Goal: Information Seeking & Learning: Learn about a topic

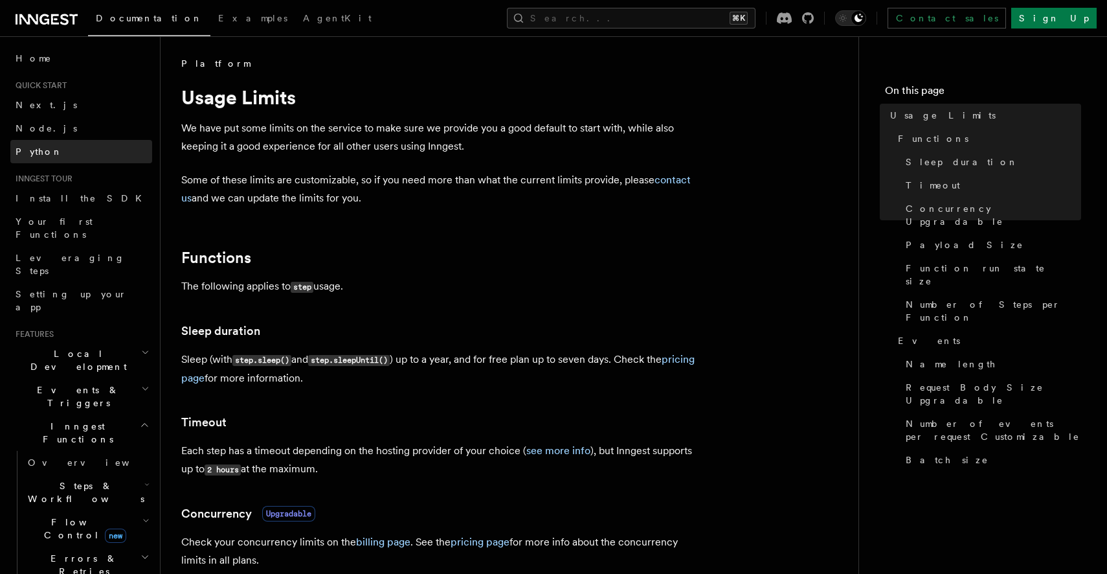
scroll to position [1, 0]
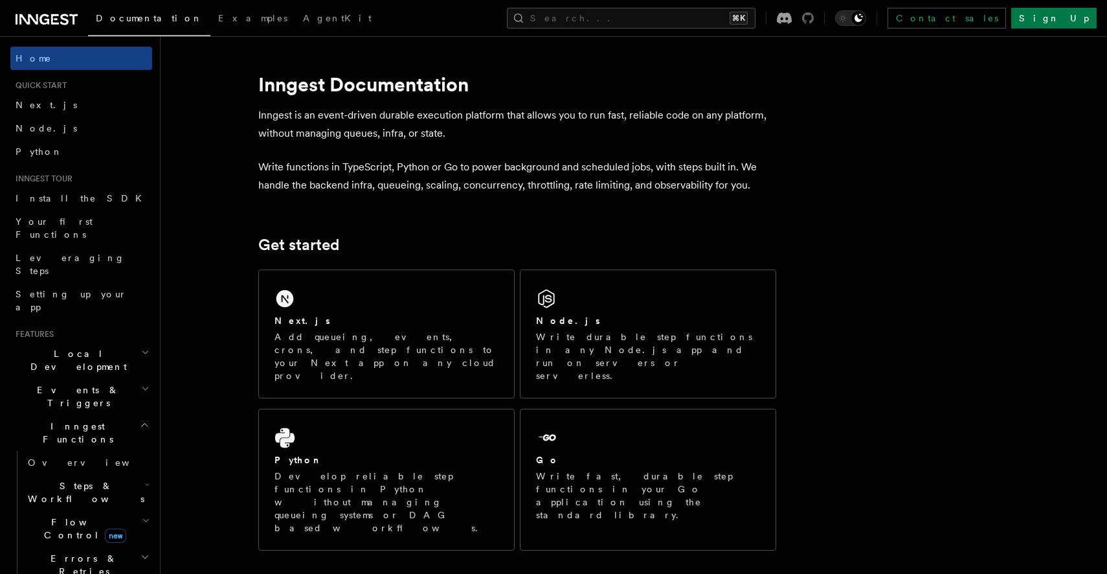
click at [814, 17] on icon at bounding box center [808, 18] width 12 height 12
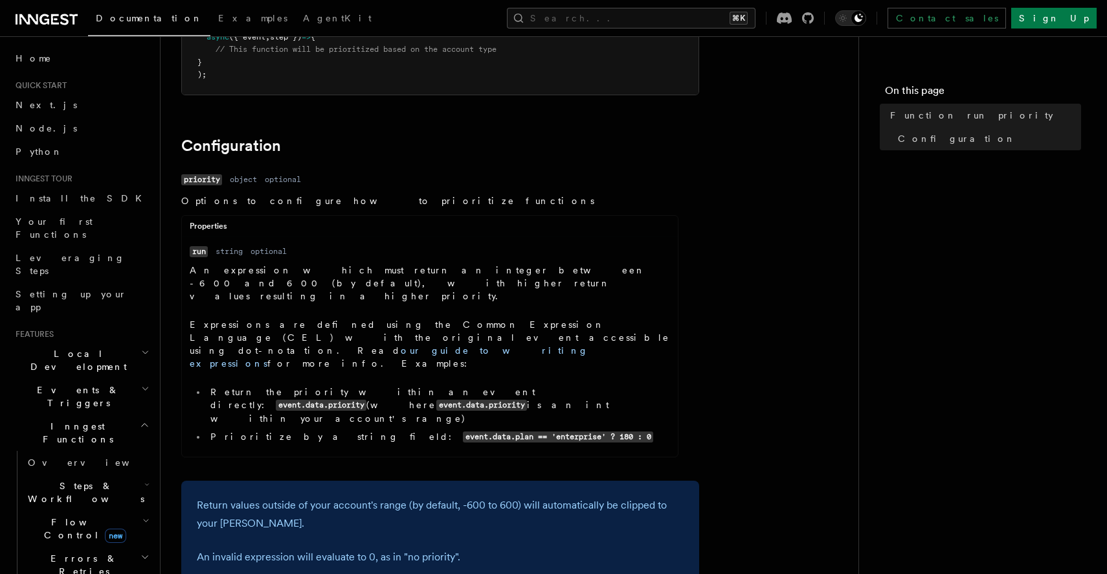
scroll to position [301, 0]
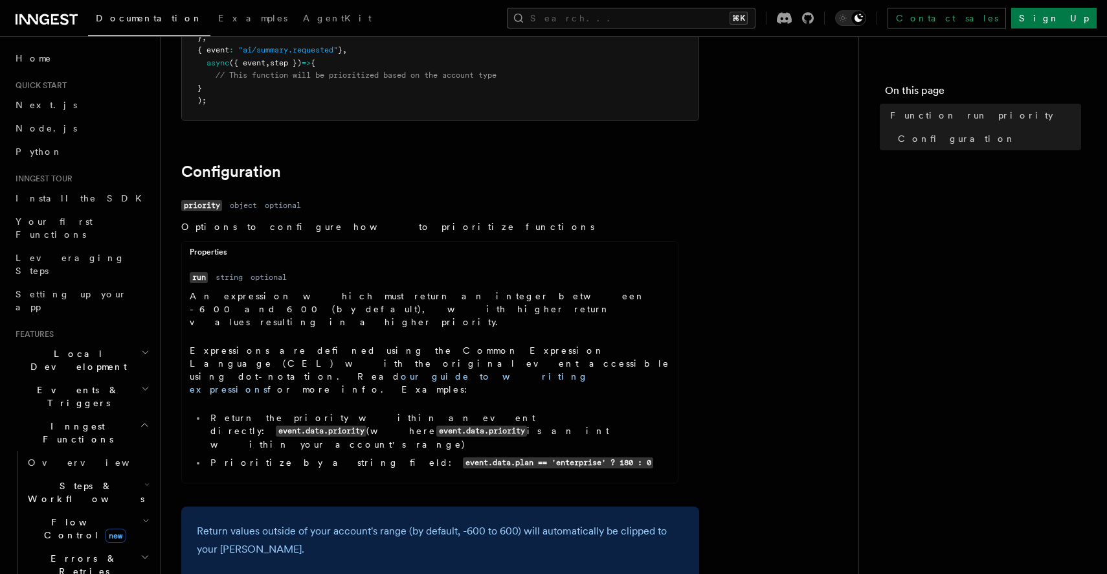
click at [144, 479] on icon "button" at bounding box center [146, 484] width 5 height 10
click at [100, 510] on link "Overview" at bounding box center [93, 521] width 117 height 23
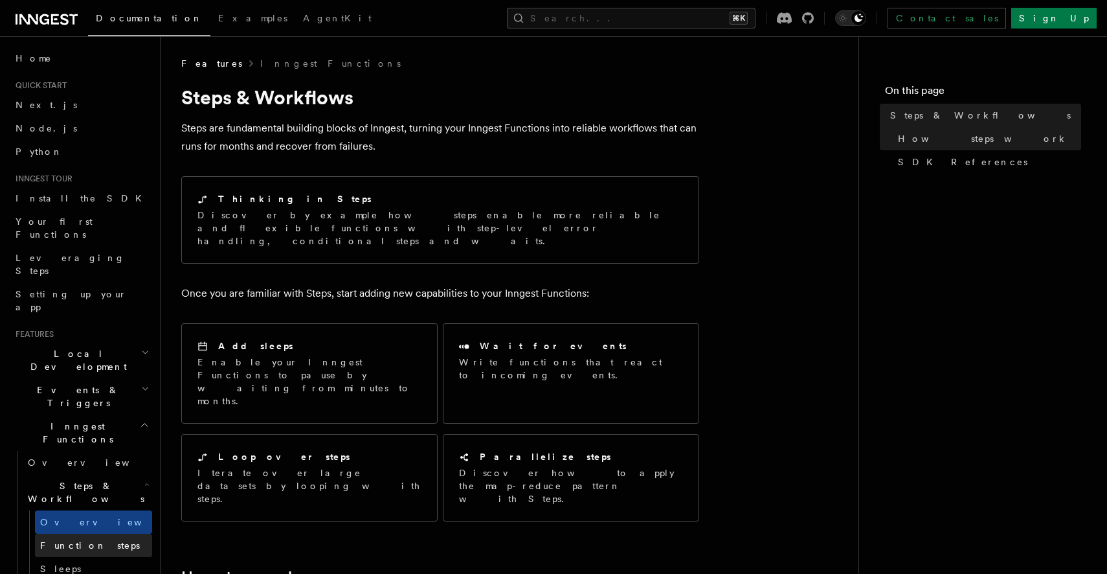
click at [95, 539] on span "Function steps" at bounding box center [90, 545] width 100 height 13
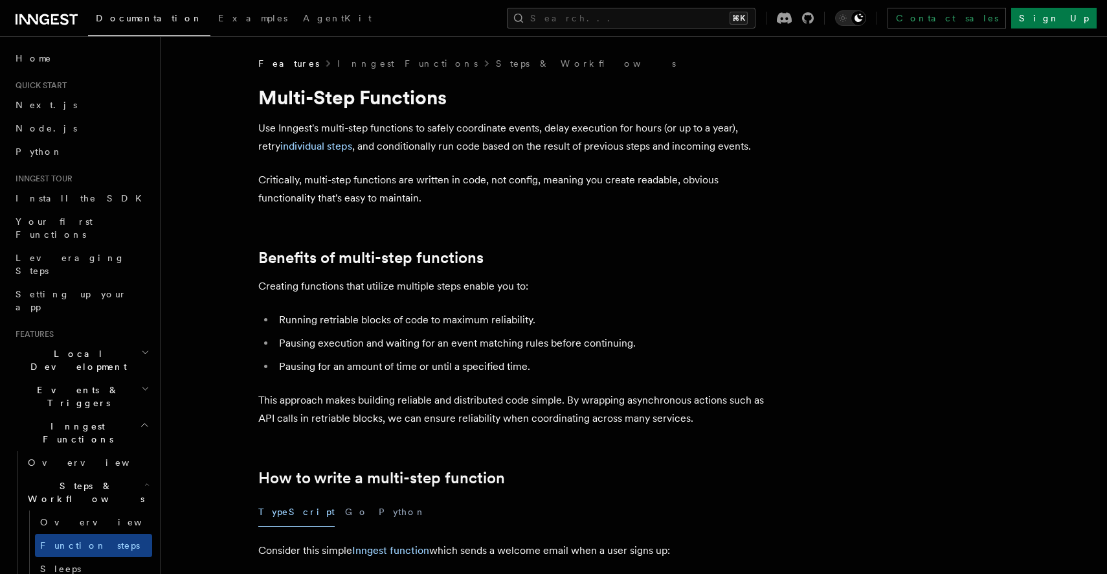
click at [142, 424] on icon "button" at bounding box center [145, 425] width 6 height 3
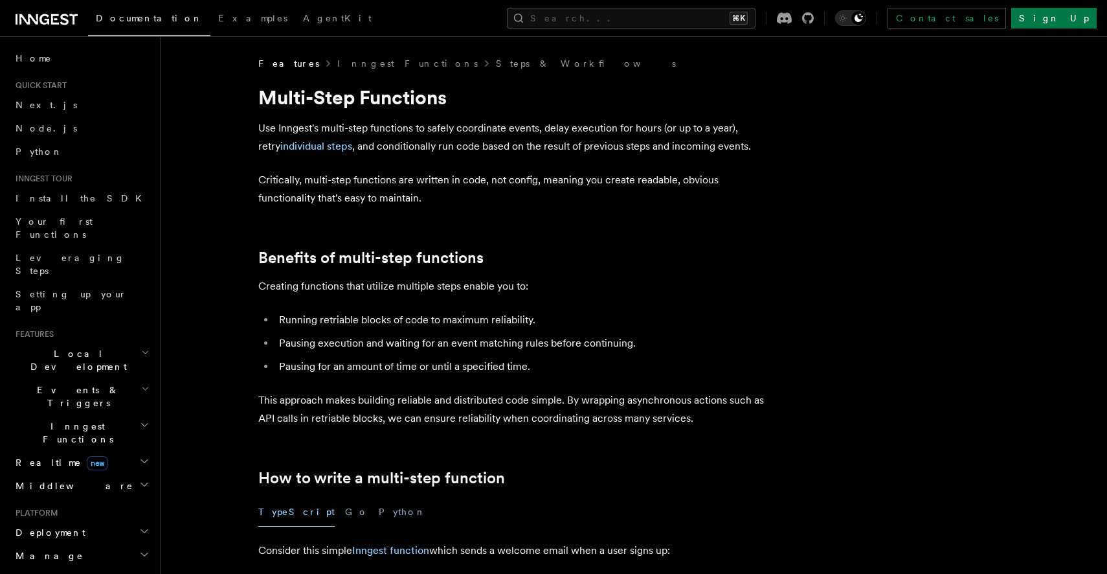
click at [142, 456] on icon "button" at bounding box center [144, 461] width 10 height 10
click at [140, 479] on icon "button" at bounding box center [144, 484] width 10 height 10
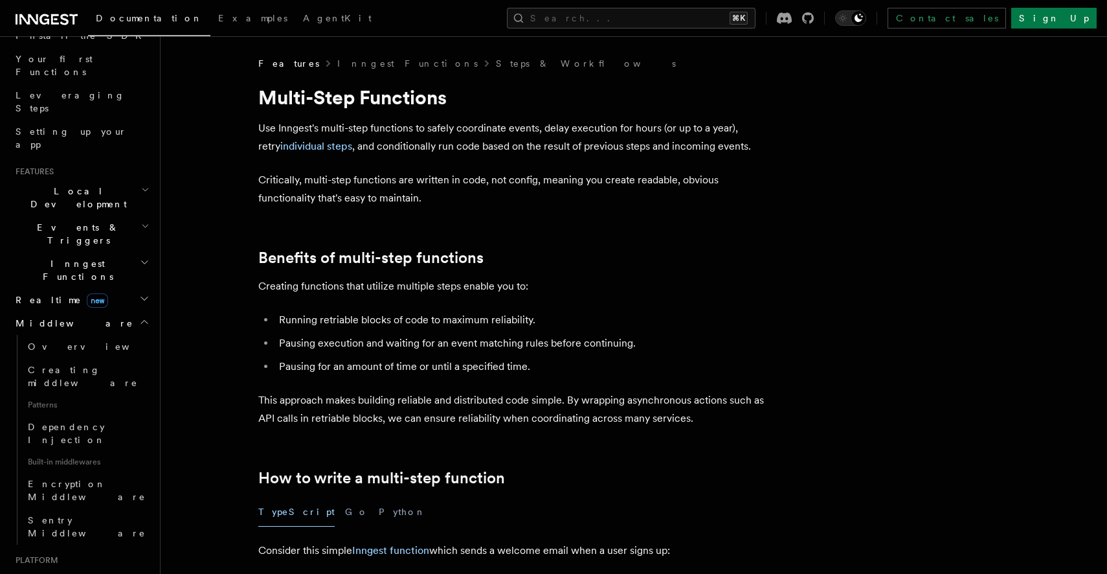
scroll to position [168, 0]
click at [146, 311] on icon "button" at bounding box center [144, 316] width 10 height 10
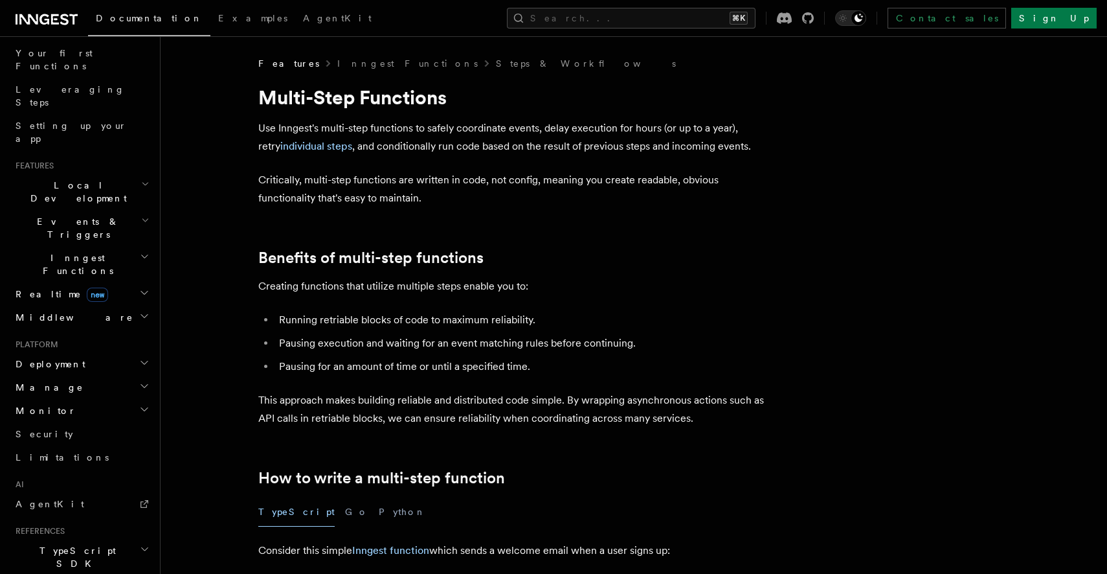
click at [144, 352] on h2 "Deployment" at bounding box center [81, 363] width 142 height 23
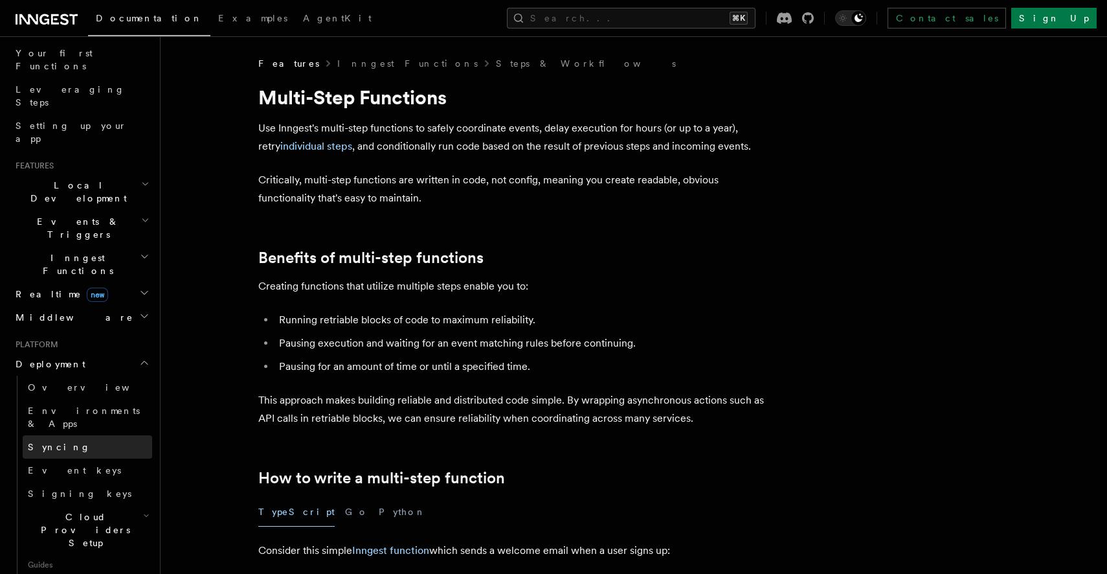
click at [81, 435] on link "Syncing" at bounding box center [88, 446] width 130 height 23
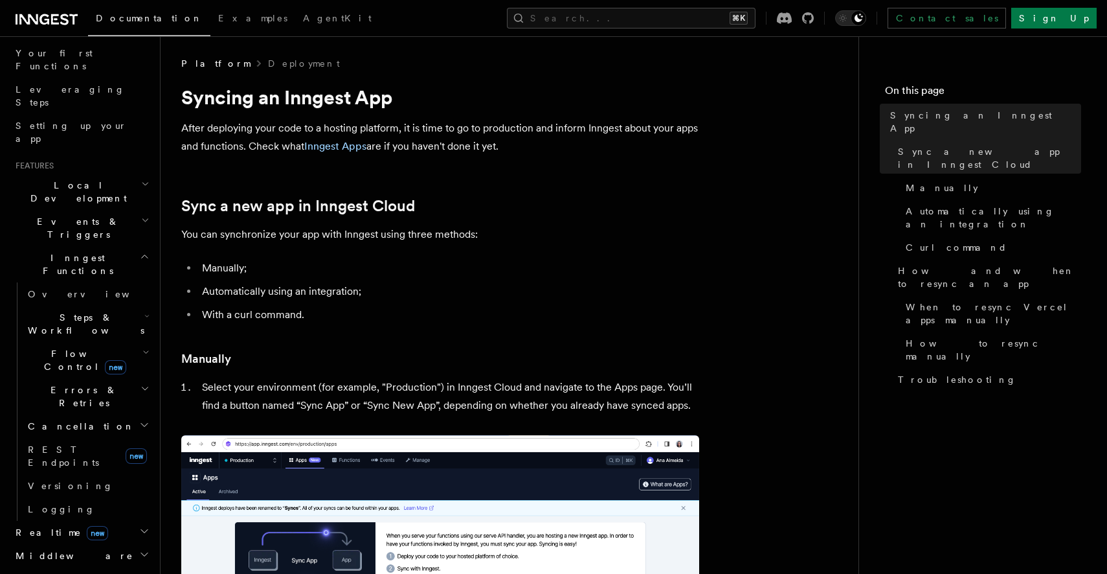
click at [144, 351] on icon "button" at bounding box center [146, 352] width 5 height 3
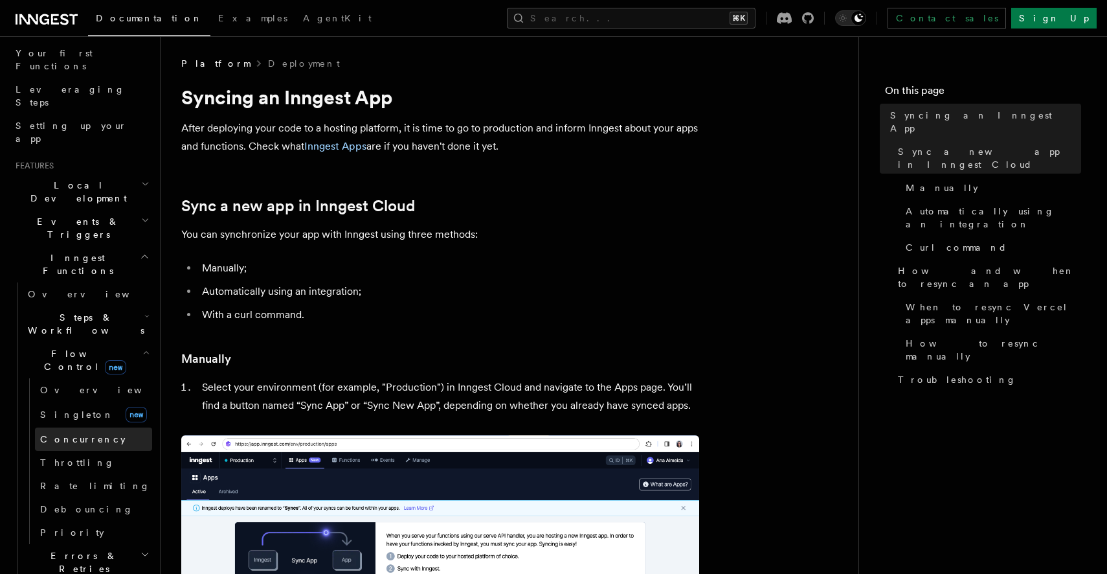
click at [98, 427] on link "Concurrency" at bounding box center [93, 438] width 117 height 23
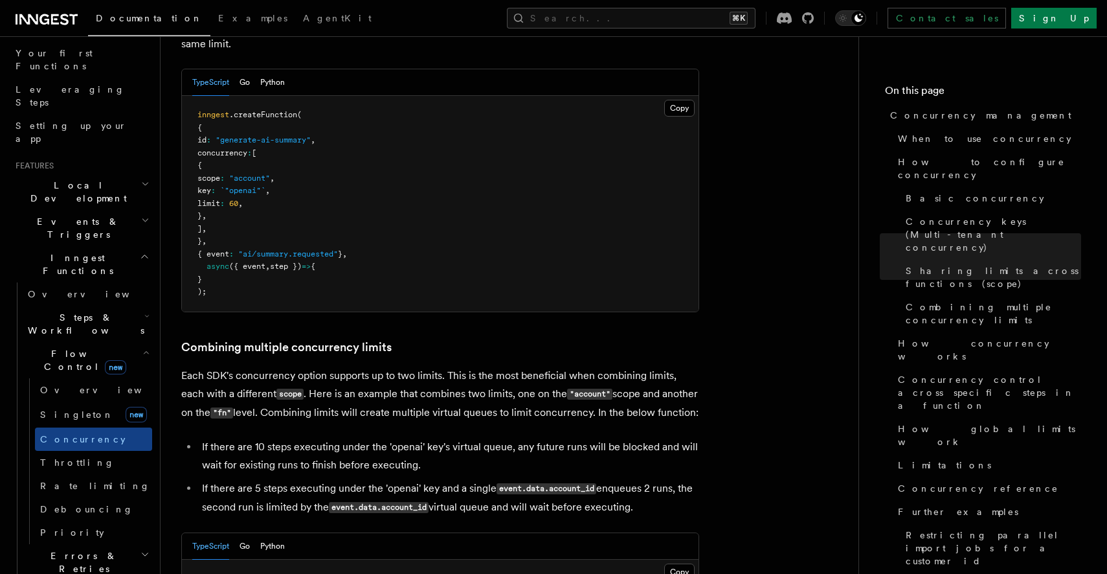
scroll to position [1800, 0]
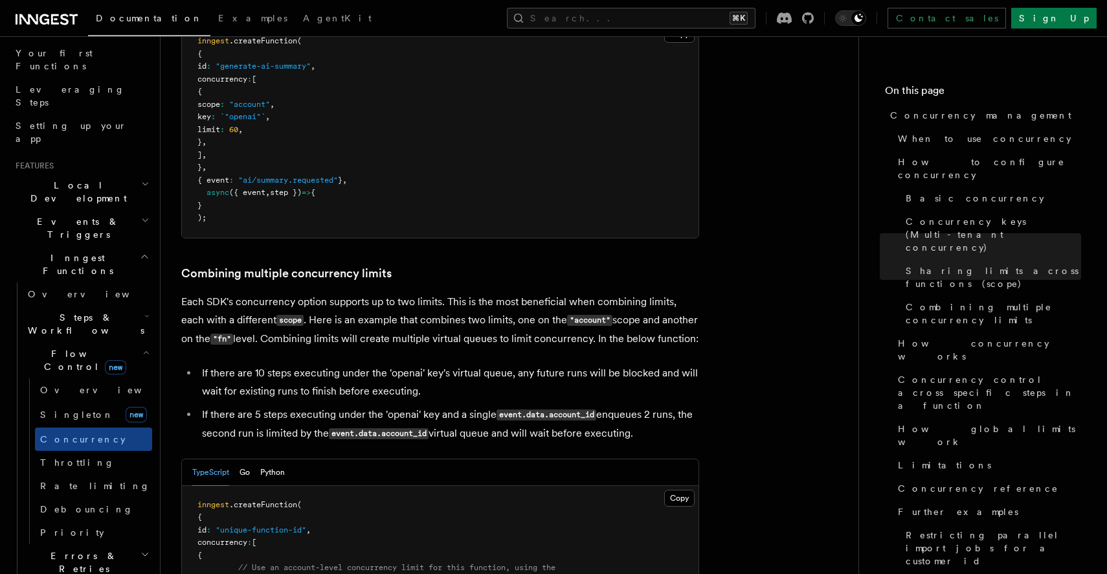
click at [132, 342] on h2 "Flow Control new" at bounding box center [88, 360] width 130 height 36
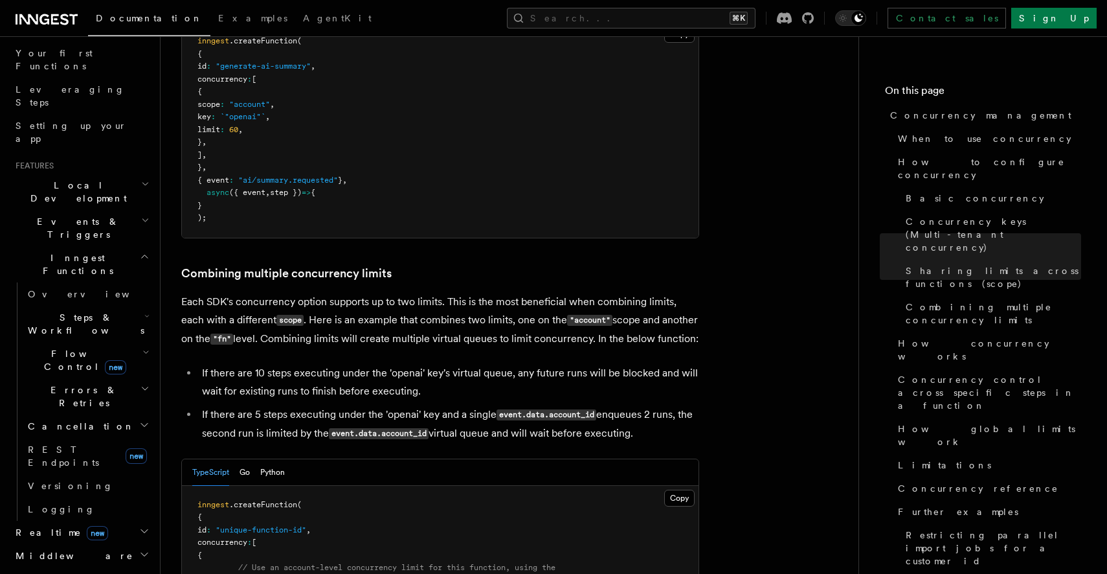
click at [134, 306] on h2 "Steps & Workflows" at bounding box center [88, 324] width 130 height 36
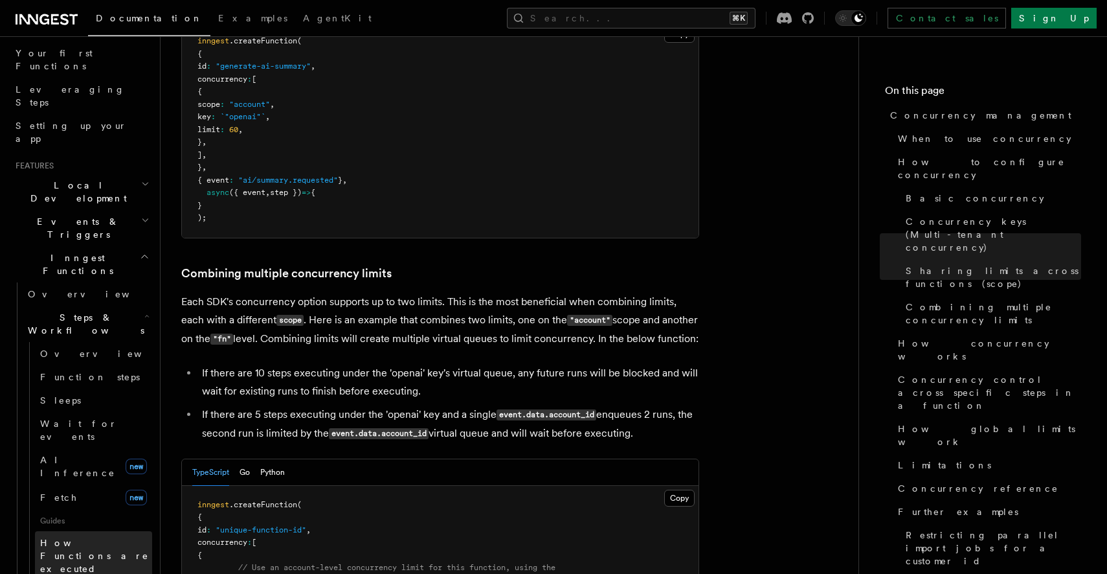
click at [97, 536] on span "How Functions are executed" at bounding box center [96, 555] width 112 height 39
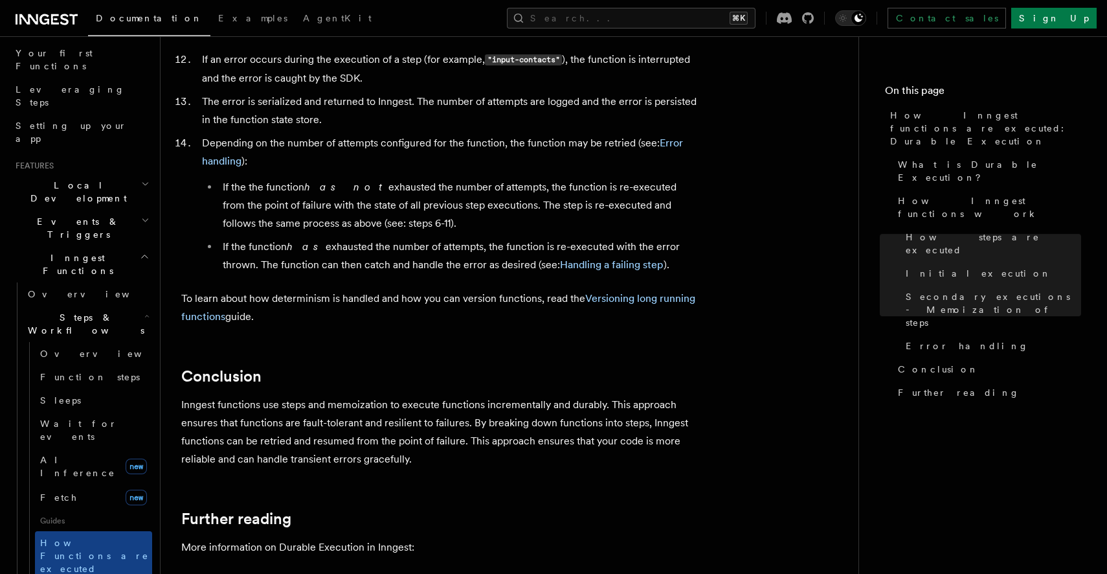
scroll to position [2271, 0]
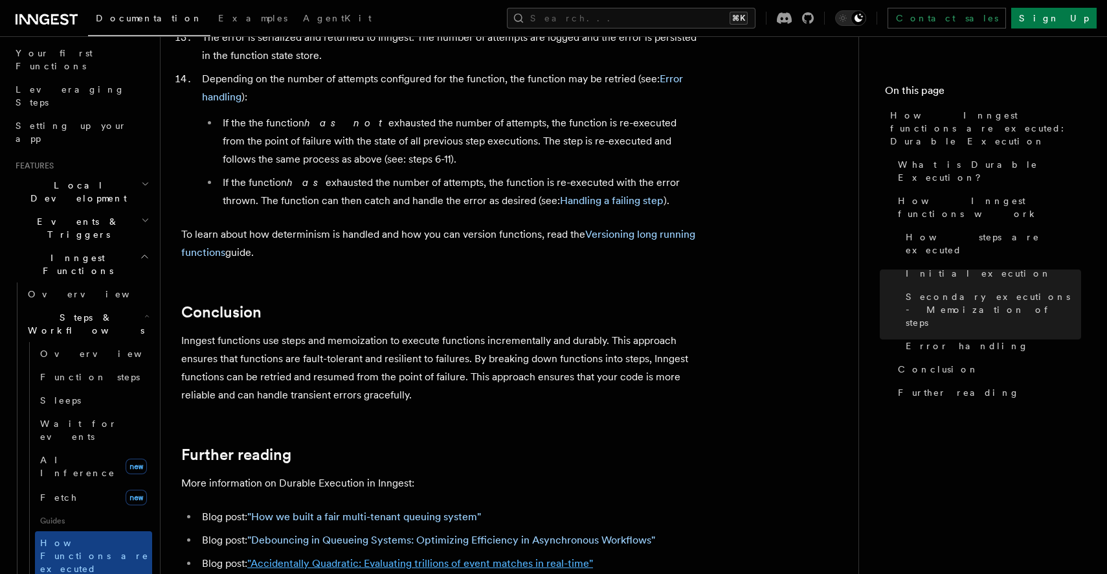
click at [321, 557] on link ""Accidentally Quadratic: Evaluating trillions of event matches in real-time"" at bounding box center [420, 563] width 346 height 12
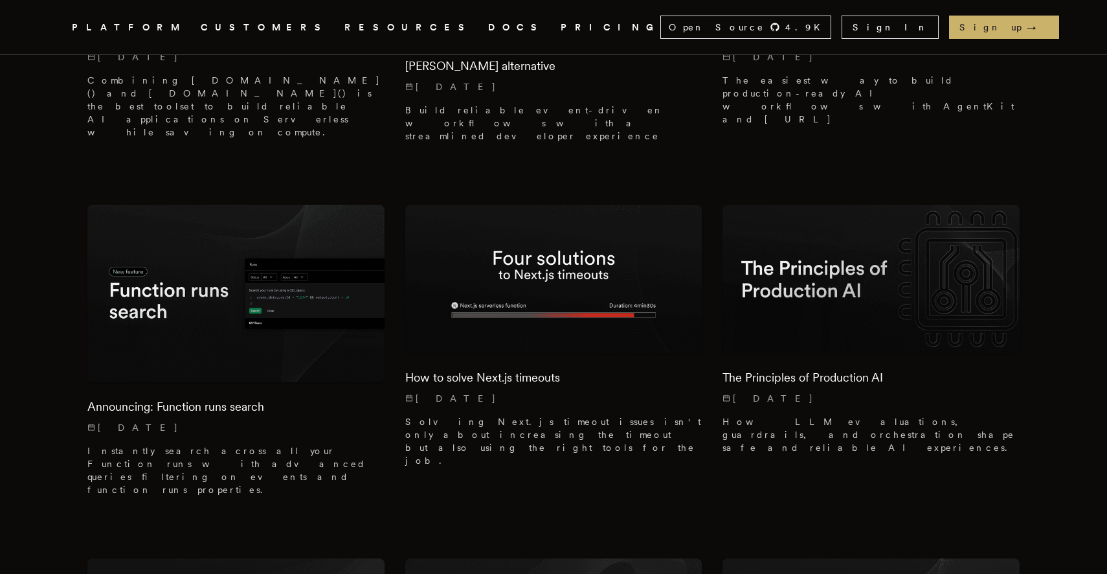
scroll to position [3902, 0]
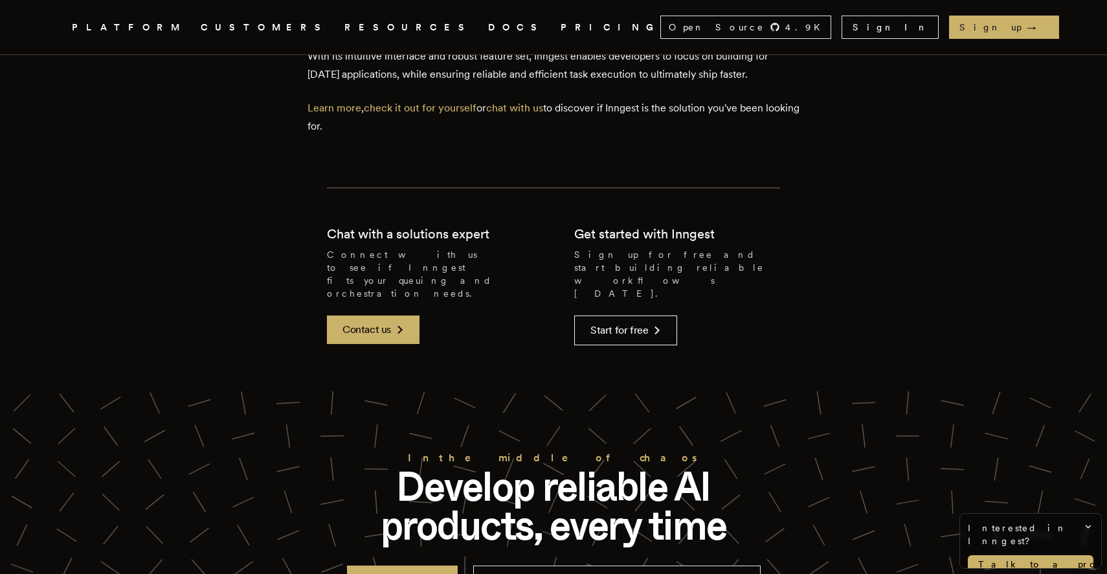
scroll to position [4555, 0]
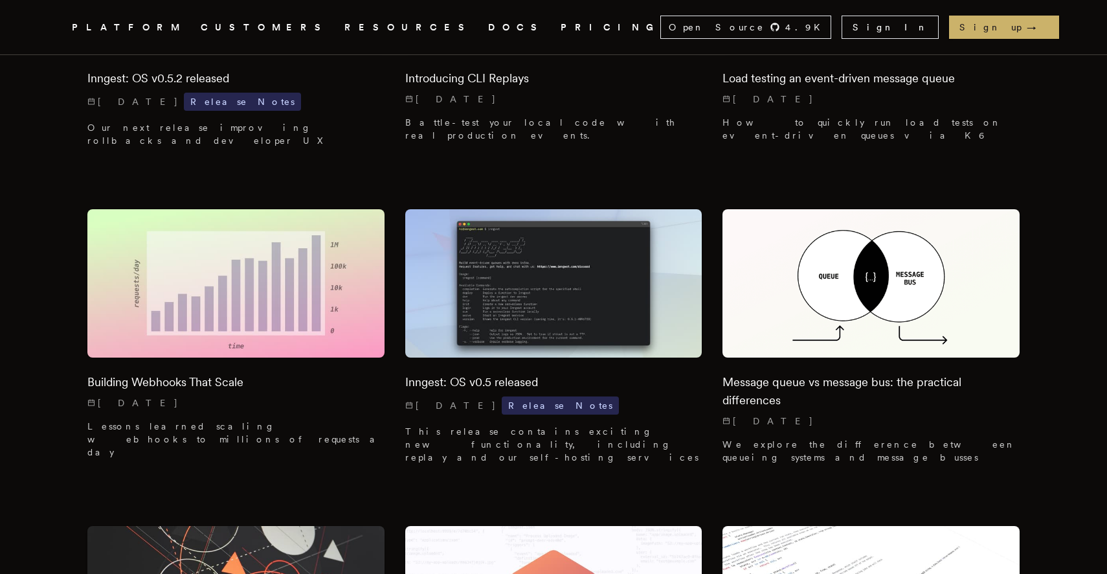
scroll to position [12410, 0]
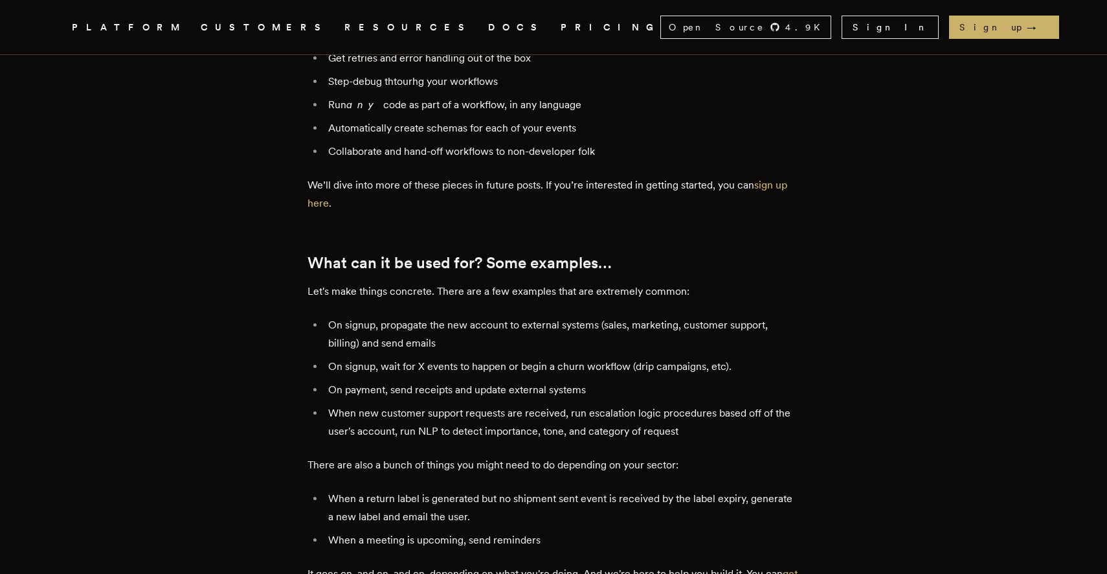
scroll to position [1597, 0]
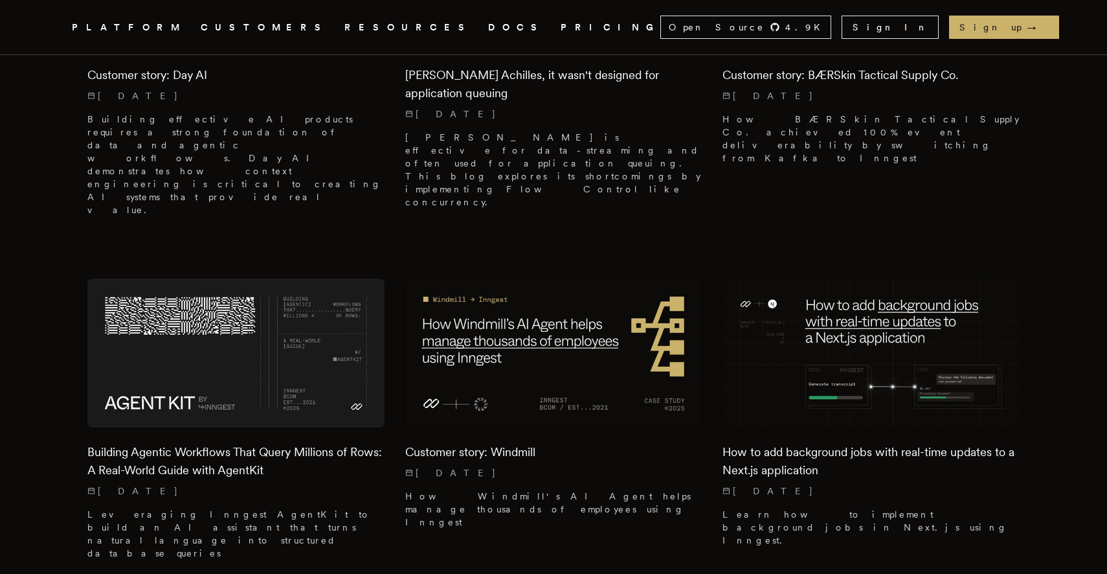
scroll to position [1565, 0]
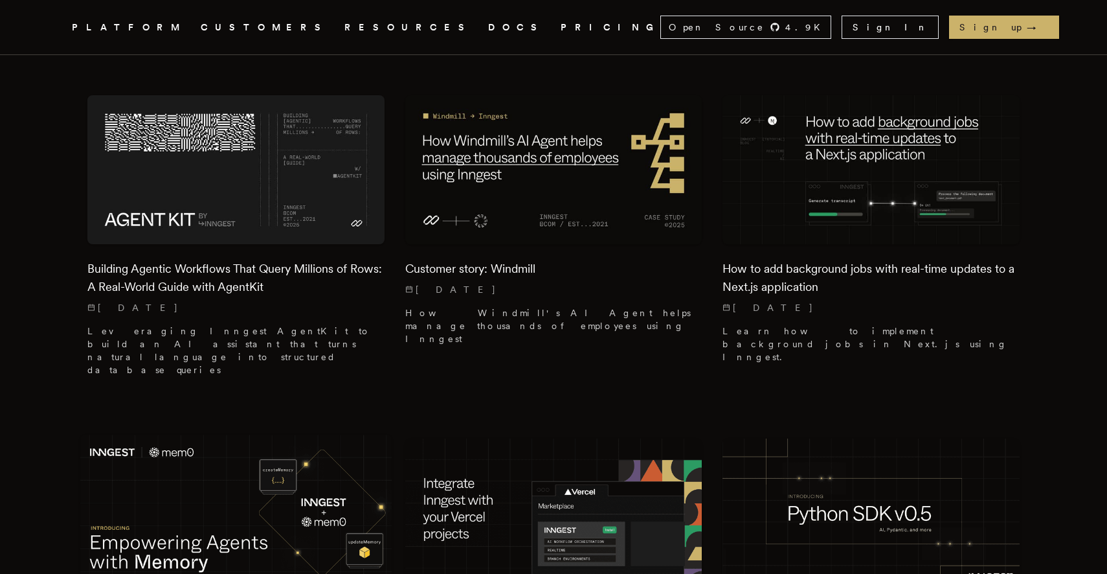
click at [209, 435] on img at bounding box center [236, 513] width 312 height 156
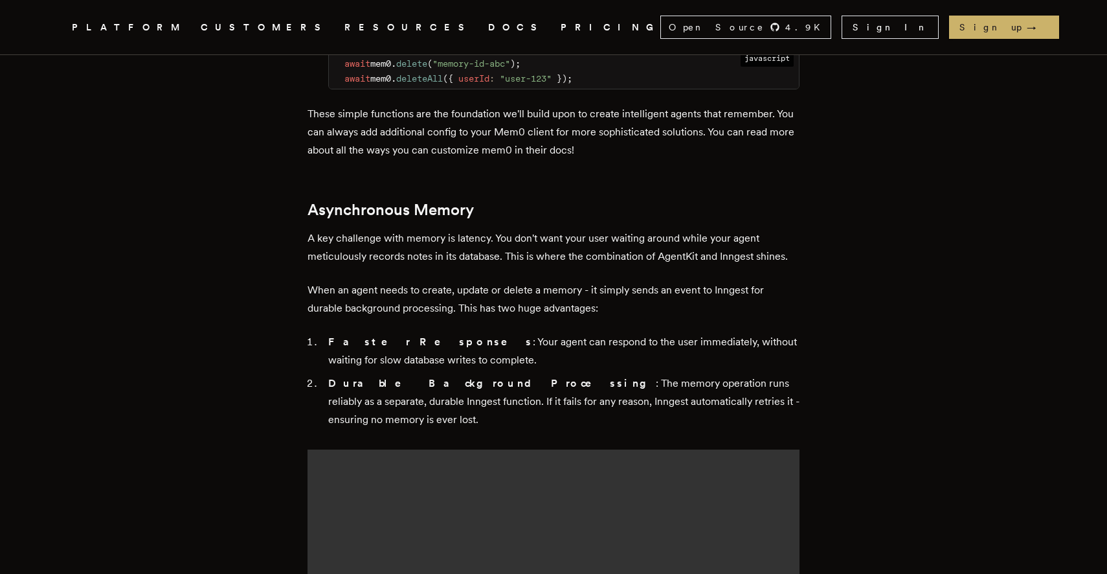
scroll to position [2394, 0]
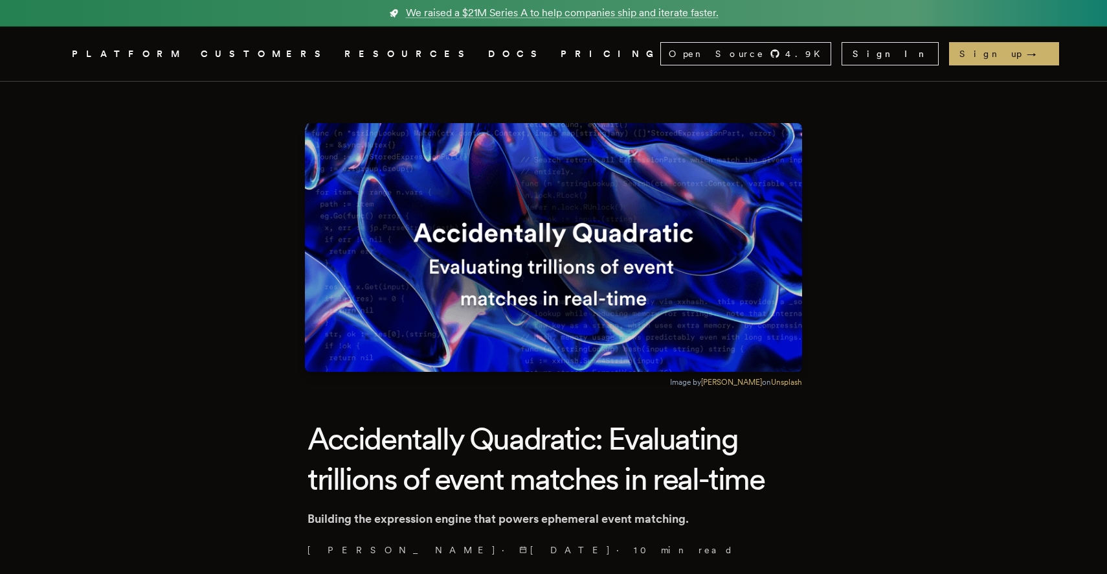
click at [488, 57] on link "DOCS" at bounding box center [516, 54] width 57 height 16
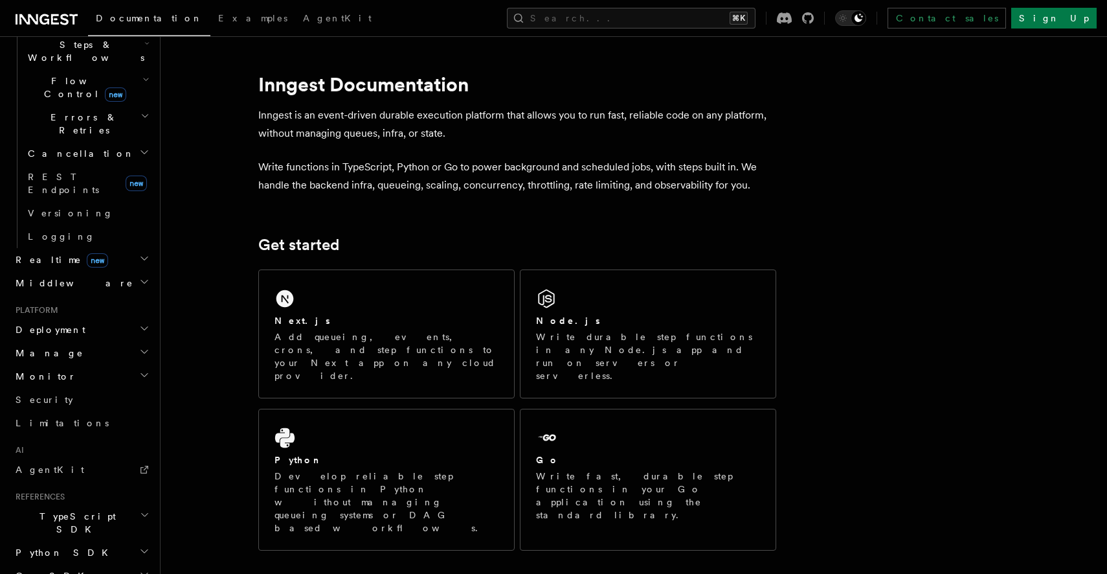
scroll to position [442, 0]
click at [51, 304] on span "Platform" at bounding box center [34, 309] width 48 height 10
click at [72, 317] on h2 "Deployment" at bounding box center [81, 328] width 142 height 23
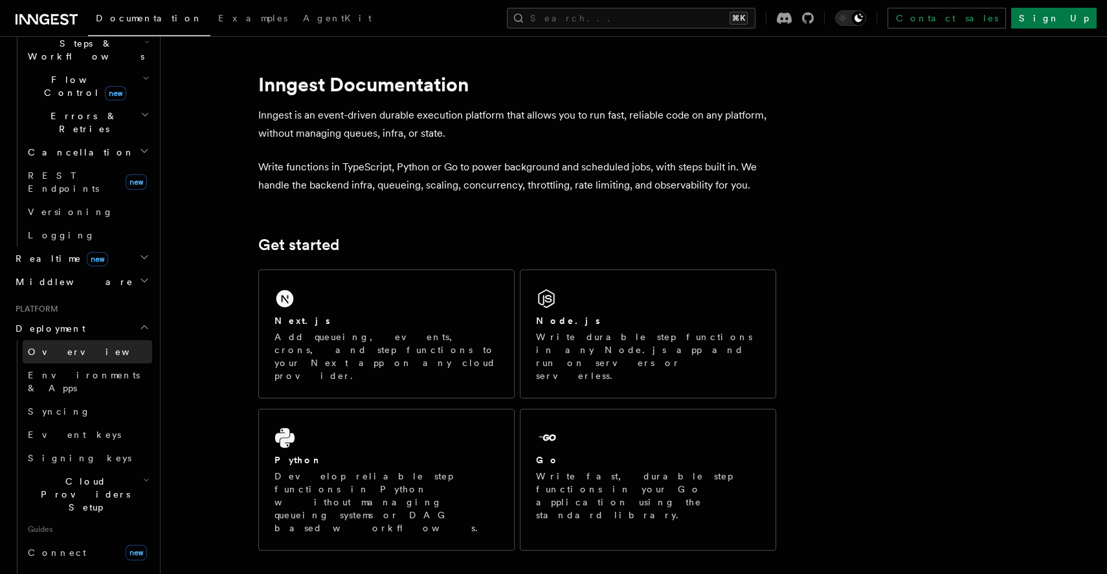
click at [70, 340] on link "Overview" at bounding box center [88, 351] width 130 height 23
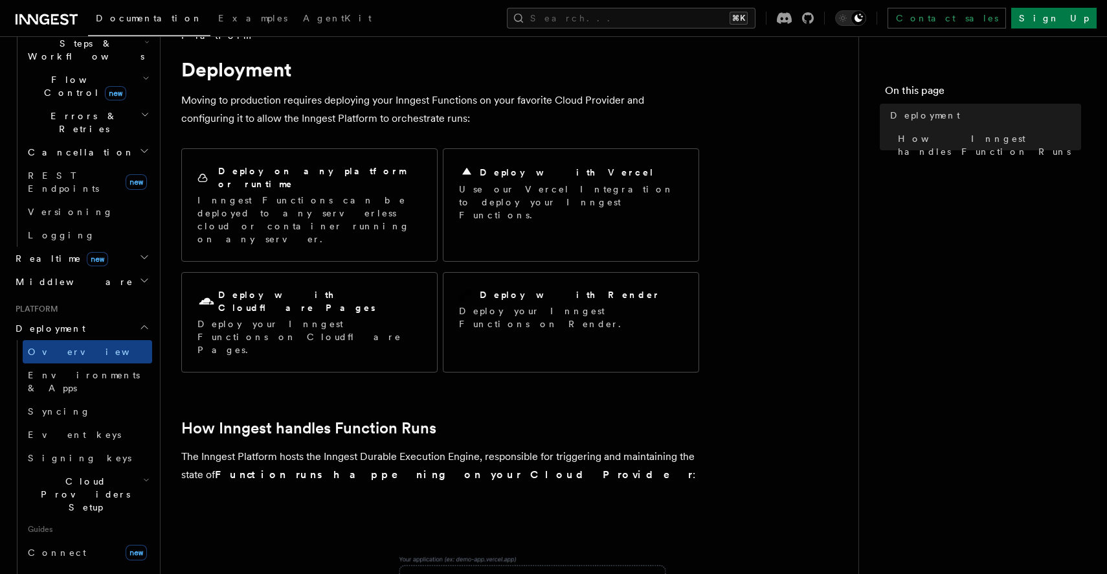
scroll to position [30, 0]
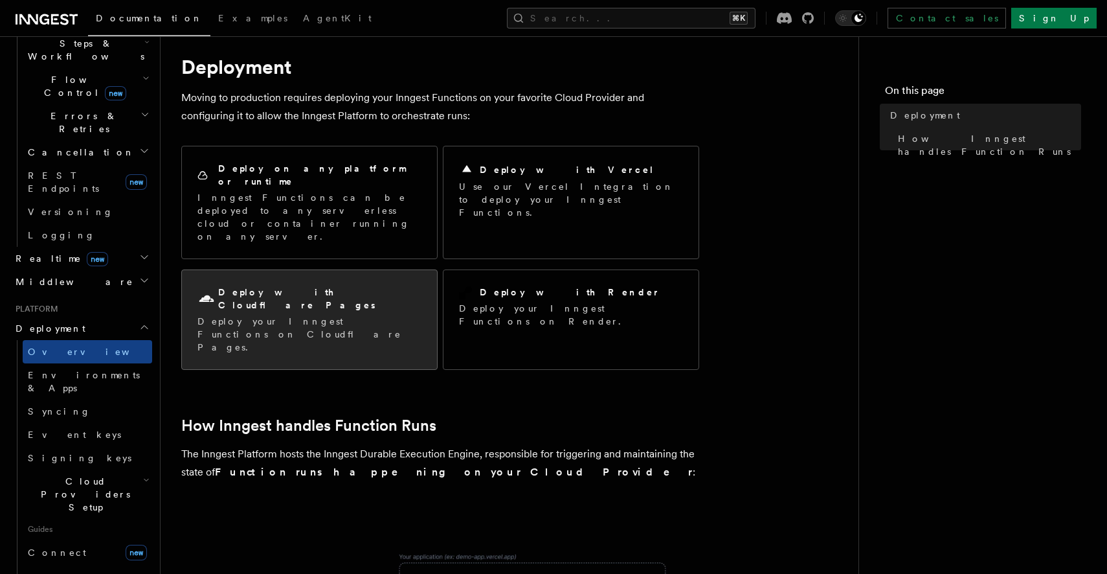
click at [276, 286] on div "Deploy with Cloudflare Pages" at bounding box center [310, 299] width 224 height 27
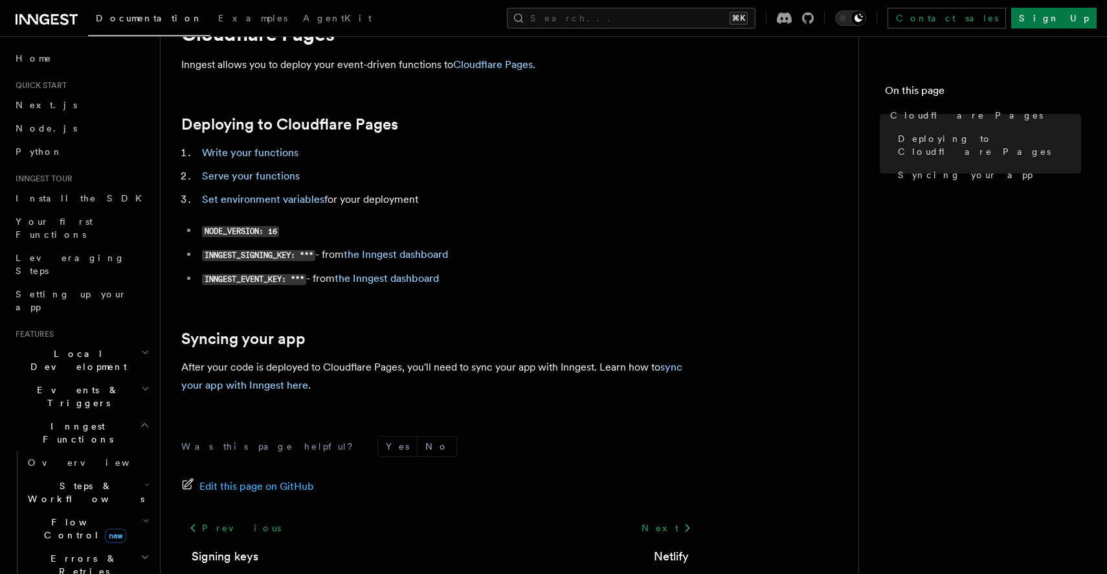
scroll to position [31, 0]
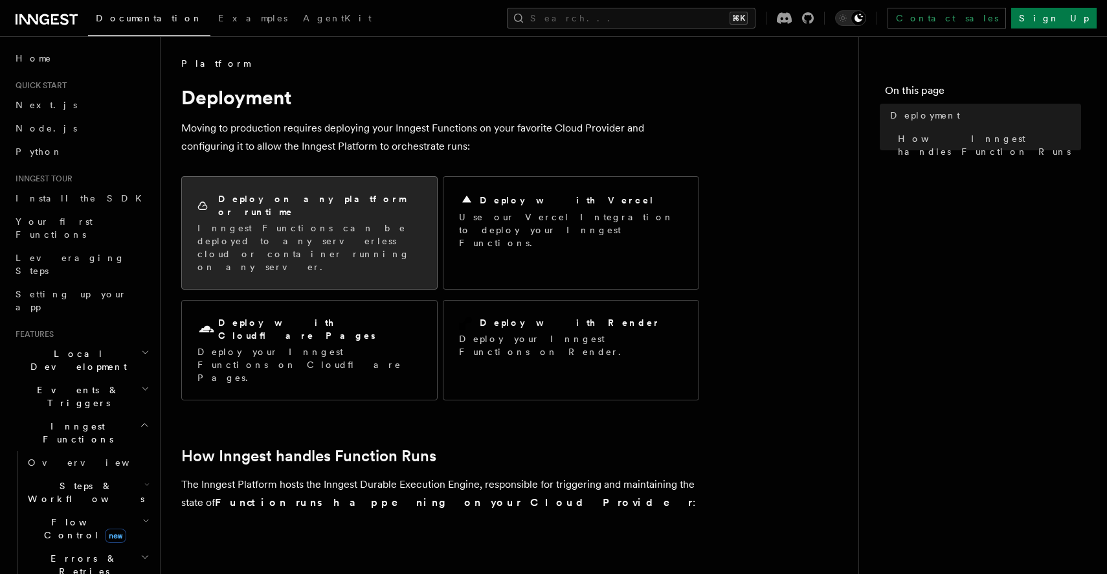
click at [326, 246] on div "Deploy on any platform or runtime Inngest Functions can be deployed to any serv…" at bounding box center [309, 233] width 255 height 112
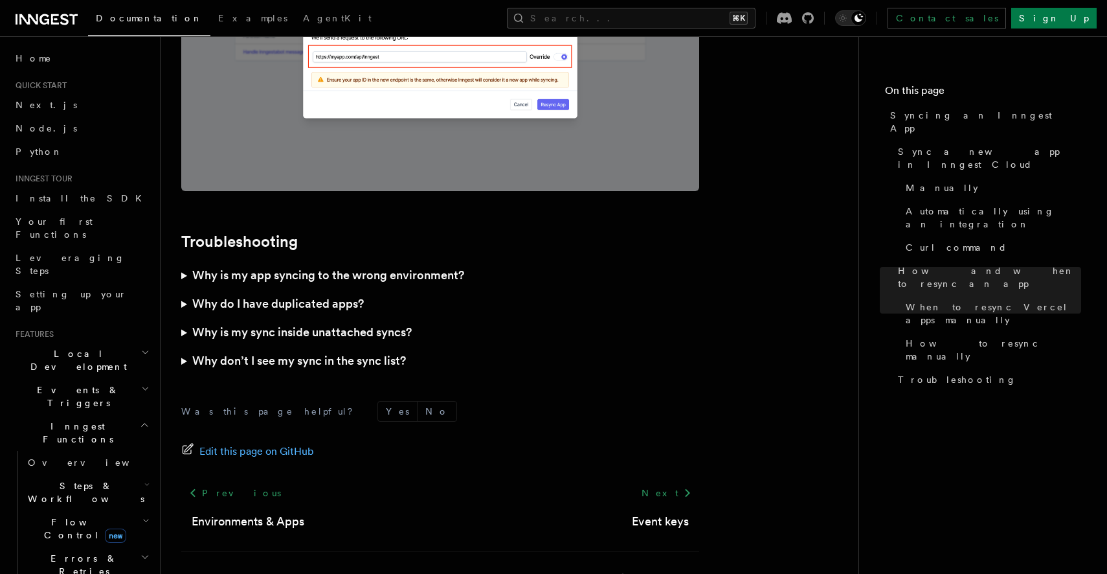
scroll to position [3727, 0]
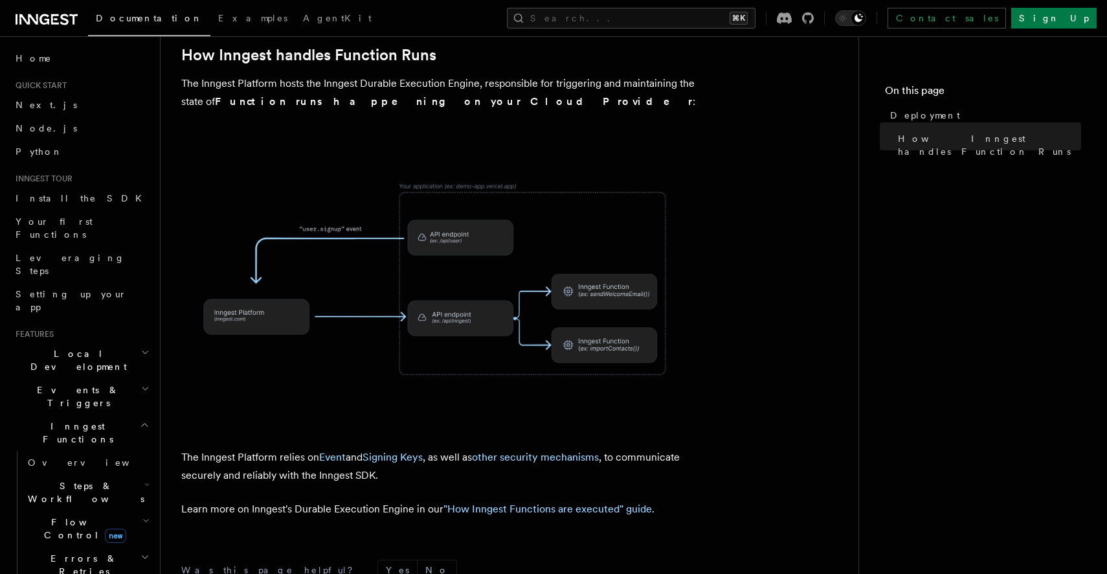
scroll to position [451, 0]
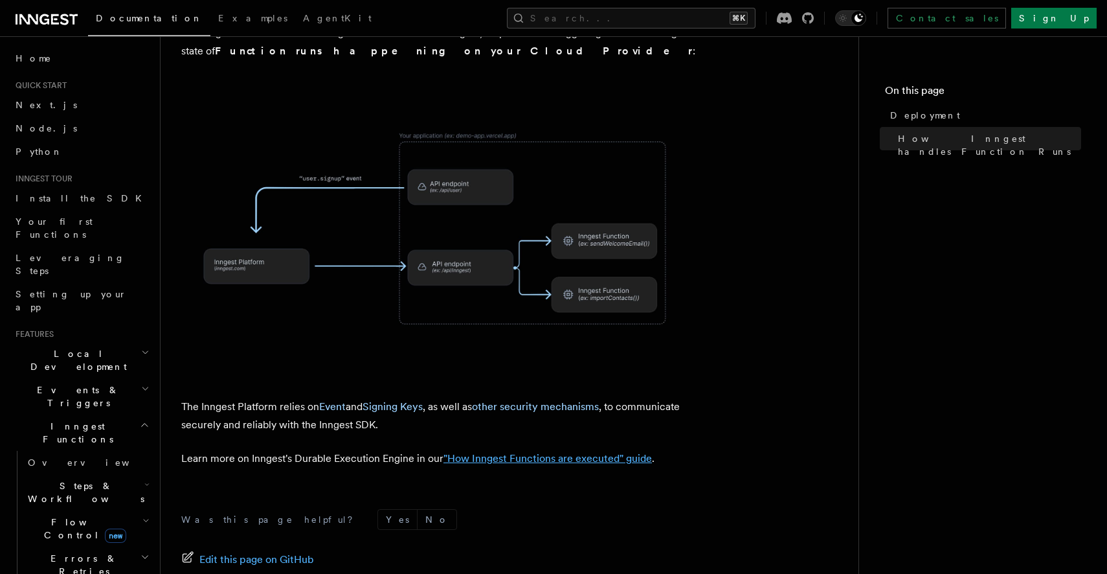
click at [498, 452] on link ""How Inngest Functions are executed" guide" at bounding box center [548, 458] width 209 height 12
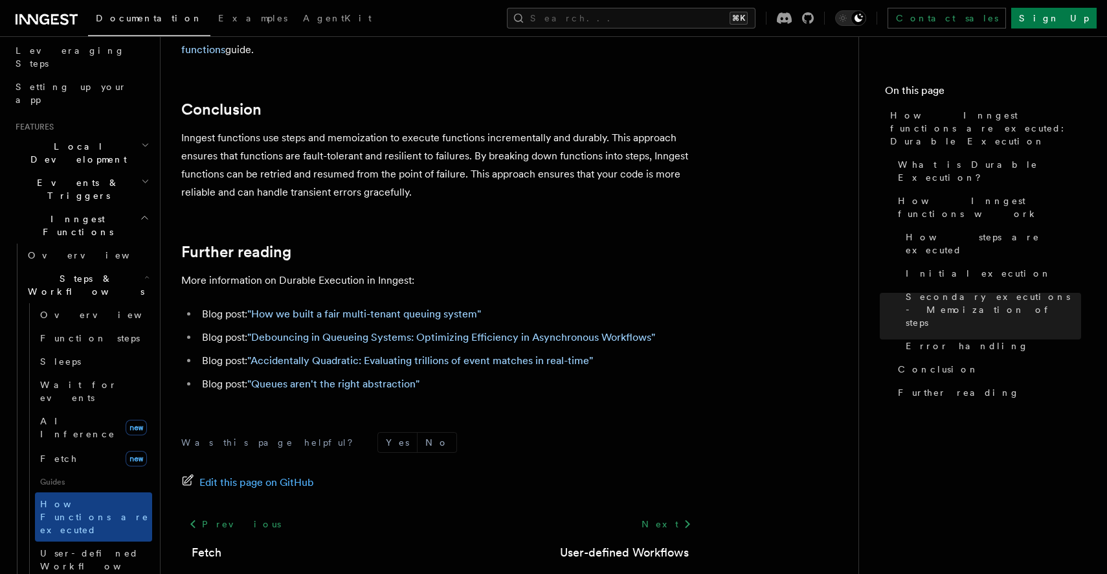
scroll to position [212, 0]
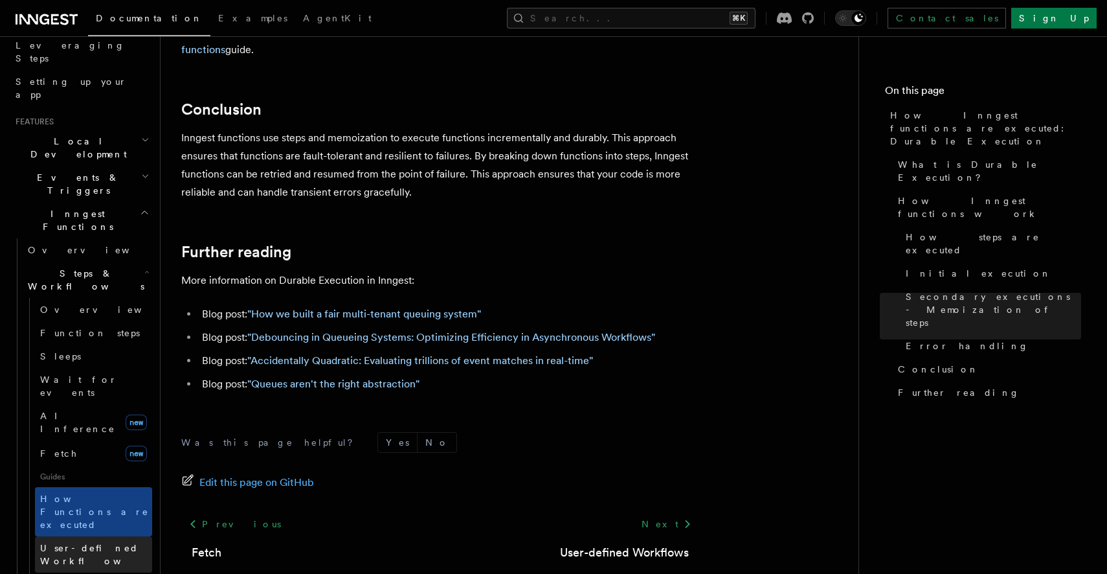
click at [113, 543] on span "User-defined Workflows" at bounding box center [98, 554] width 117 height 23
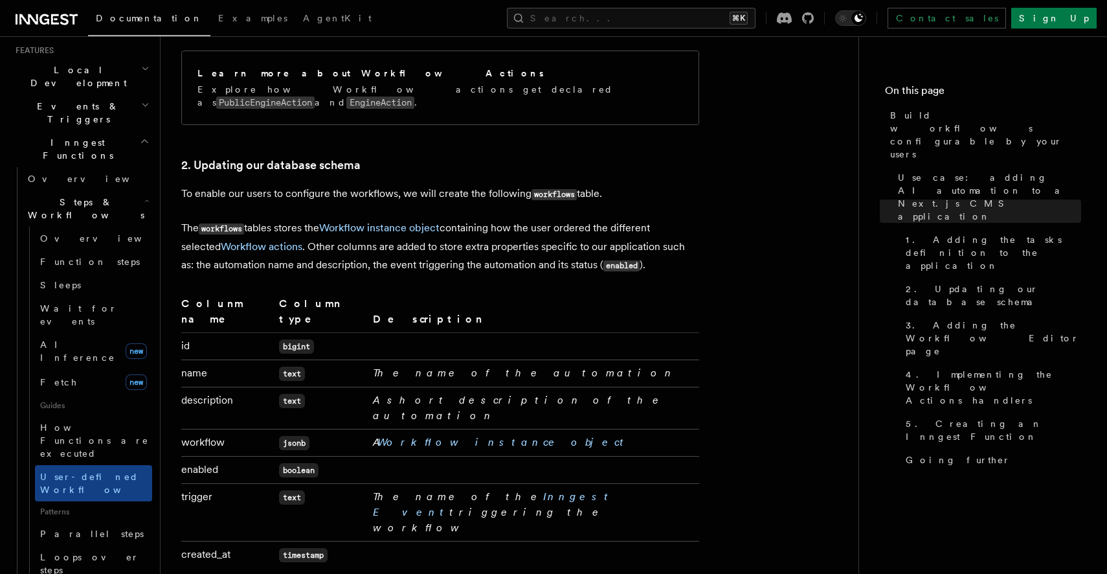
scroll to position [284, 0]
click at [109, 551] on span "Loops over steps" at bounding box center [89, 562] width 99 height 23
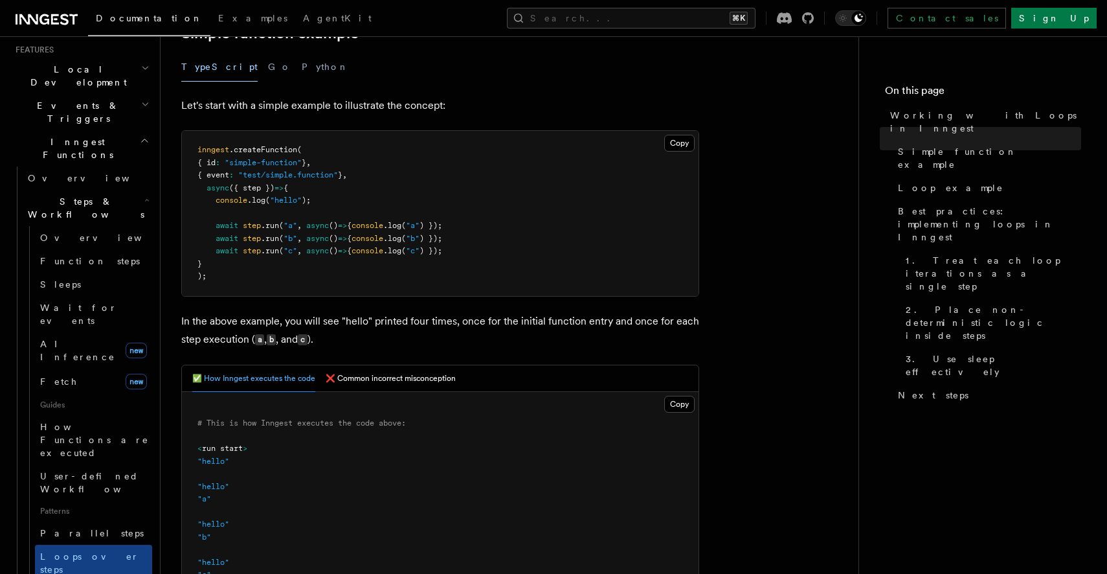
scroll to position [264, 0]
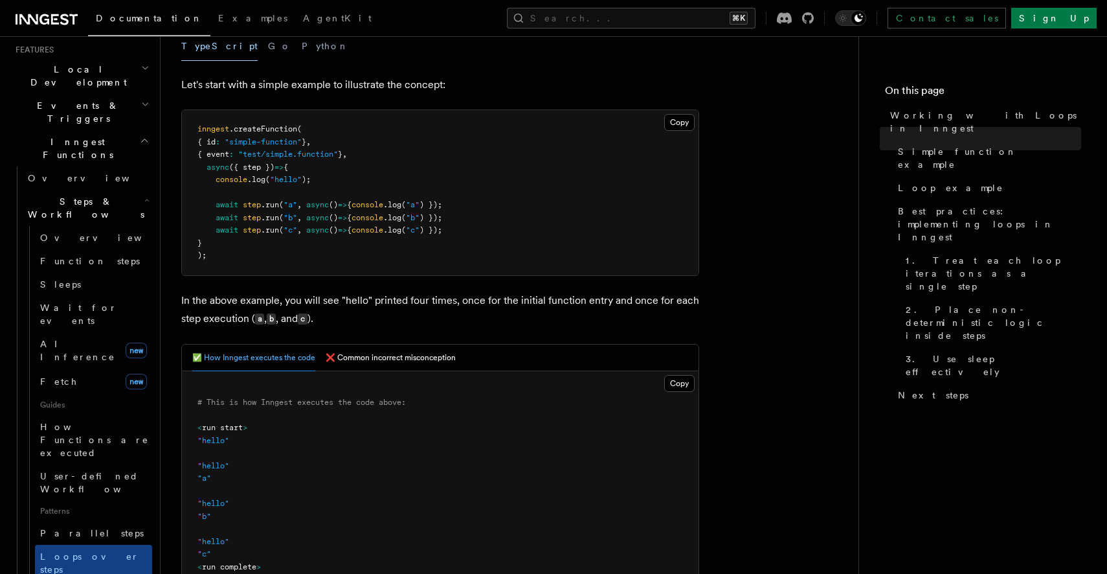
click at [335, 359] on button "❌ Common incorrect misconception" at bounding box center [391, 358] width 130 height 27
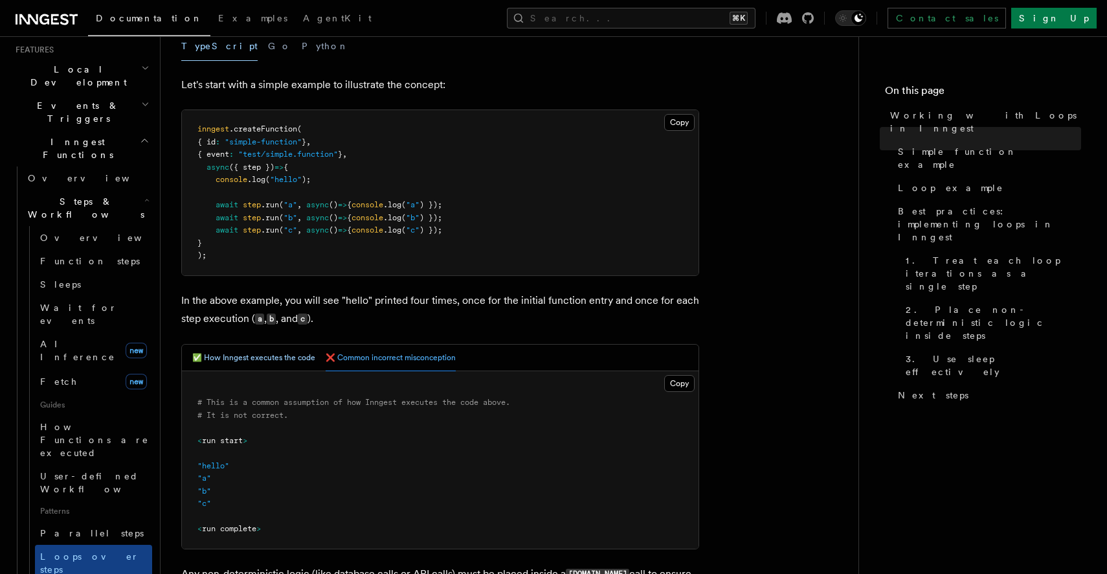
click at [253, 369] on button "✅ How Inngest executes the code" at bounding box center [253, 358] width 123 height 27
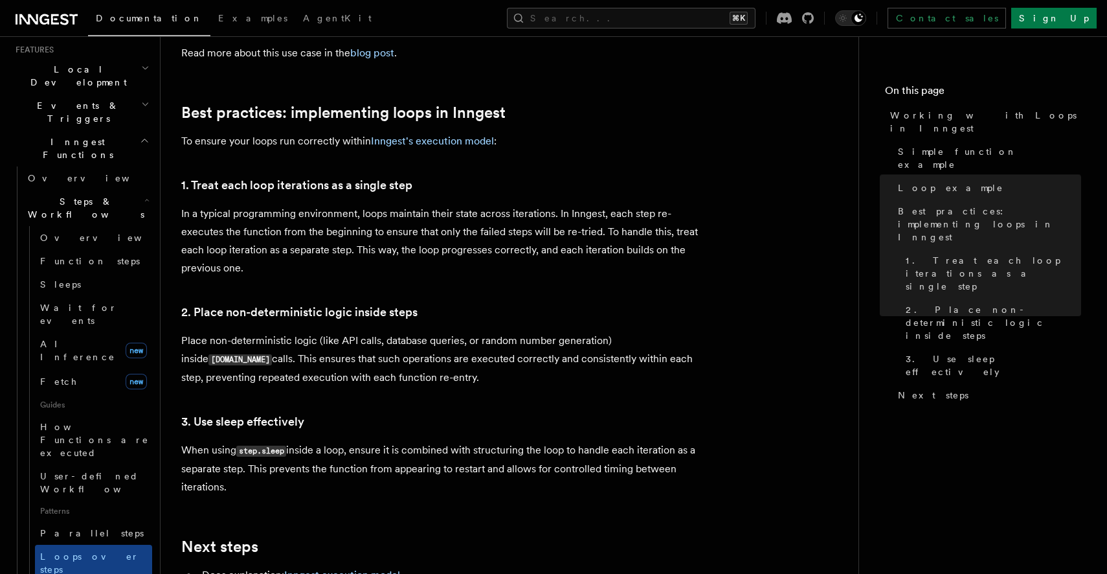
scroll to position [1977, 0]
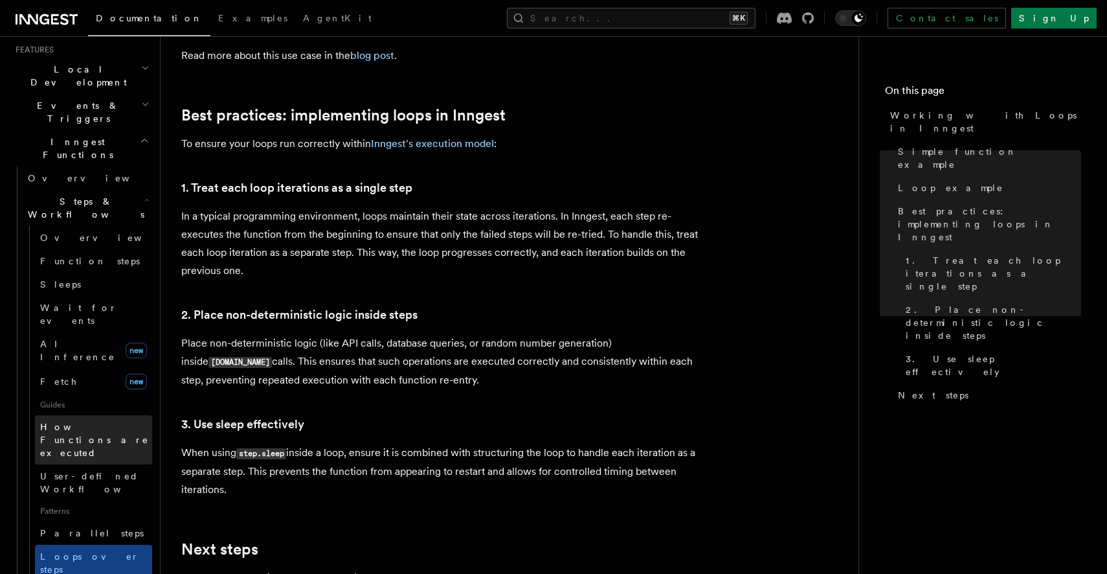
click at [63, 422] on span "How Functions are executed" at bounding box center [94, 440] width 109 height 36
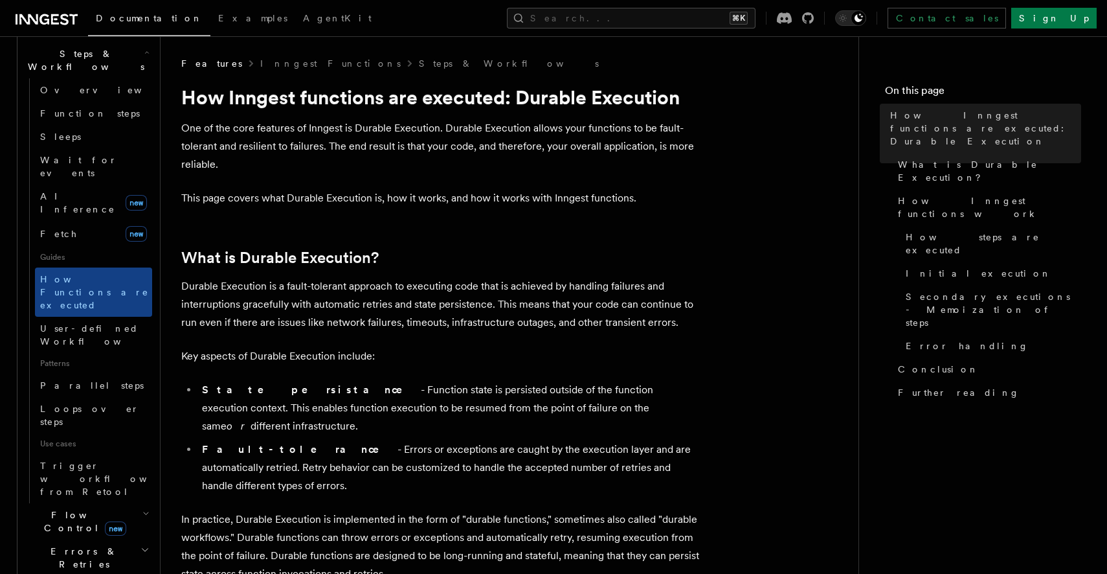
scroll to position [444, 0]
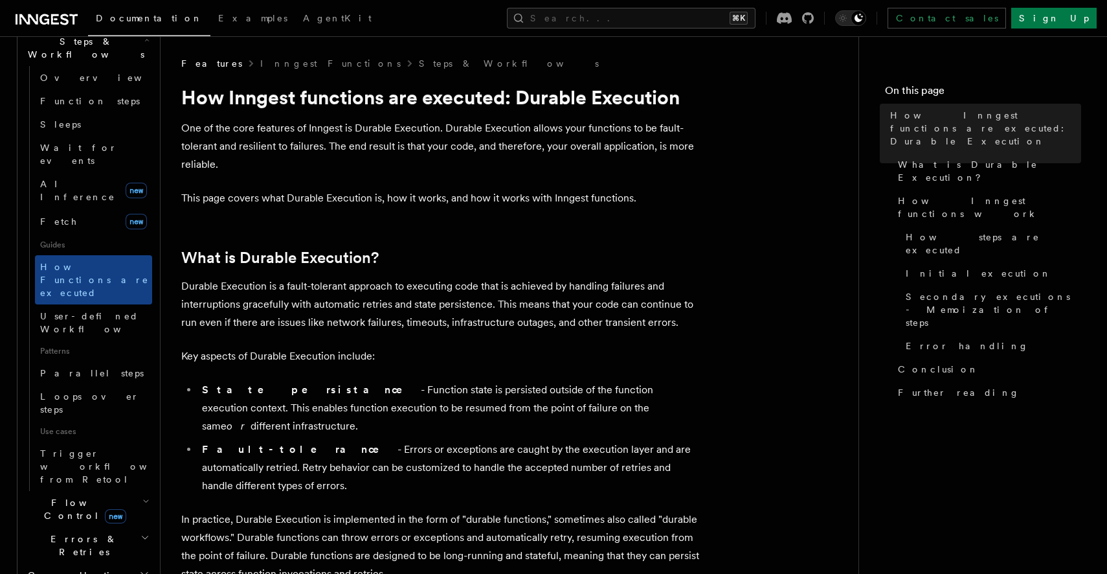
click at [60, 496] on span "Flow Control new" at bounding box center [83, 509] width 120 height 26
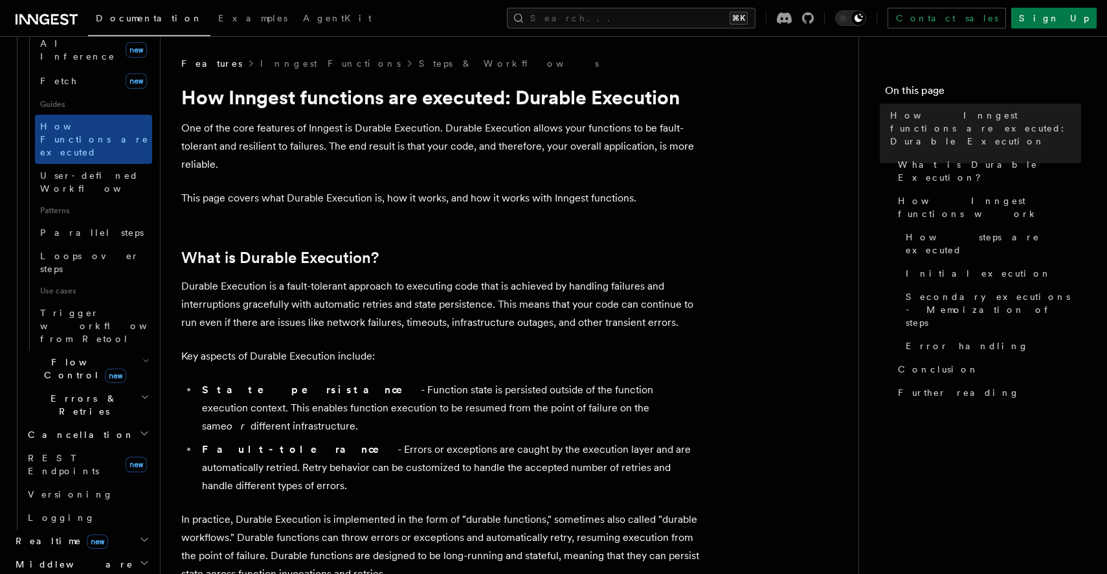
scroll to position [691, 0]
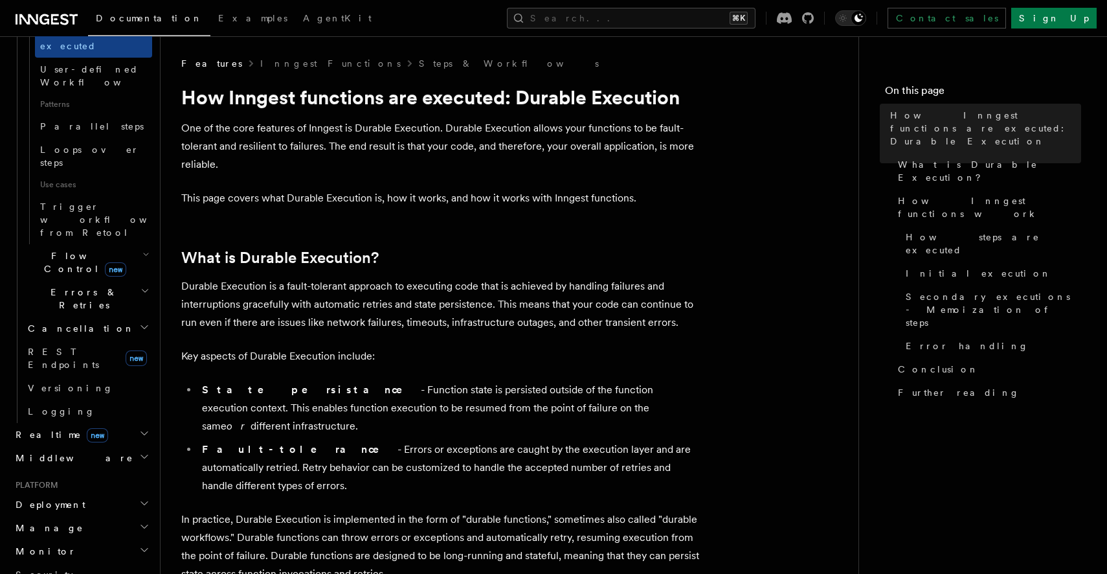
click at [54, 498] on span "Deployment" at bounding box center [47, 504] width 75 height 13
click at [85, 546] on span "Environments & Apps" at bounding box center [84, 557] width 112 height 23
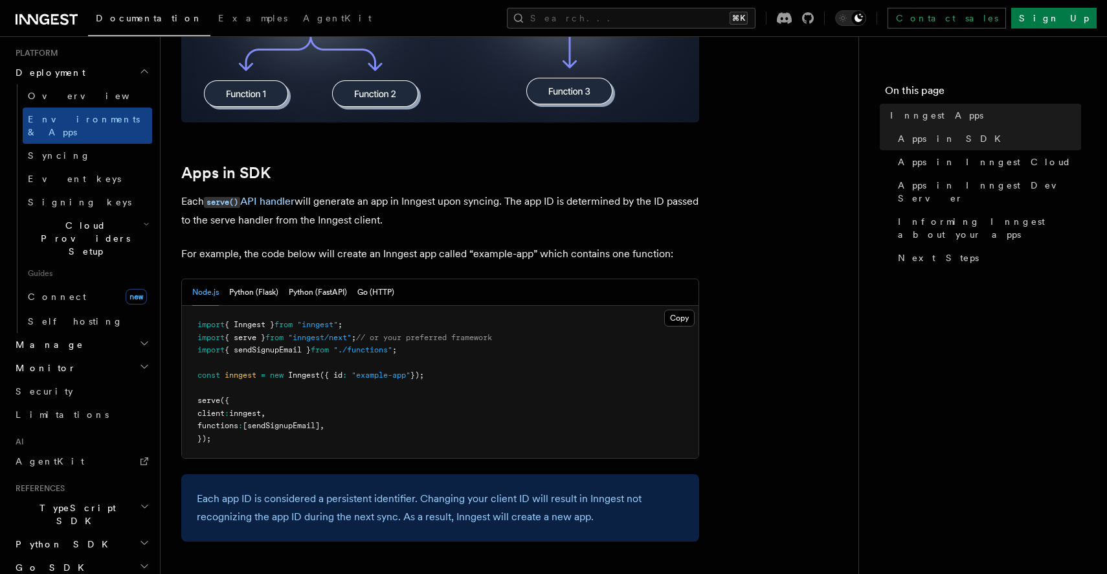
scroll to position [552, 0]
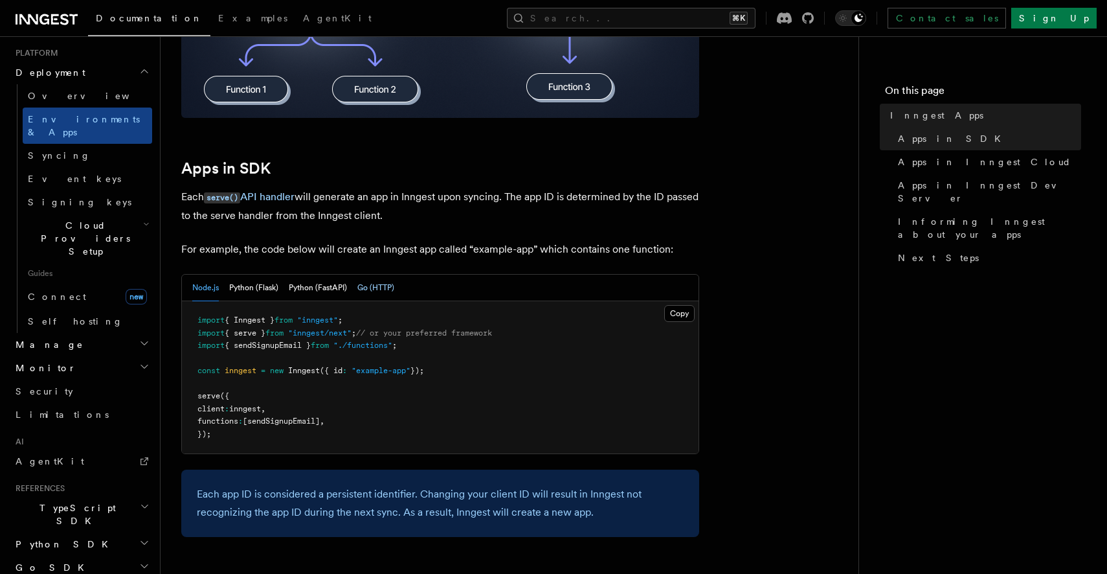
click at [372, 291] on button "Go (HTTP)" at bounding box center [376, 288] width 37 height 27
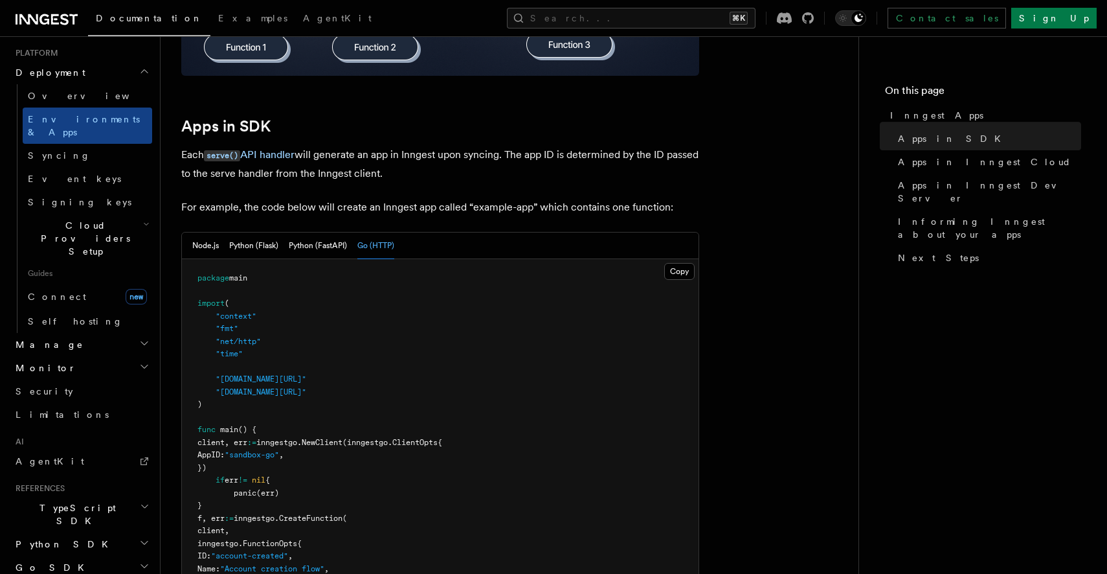
scroll to position [538, 0]
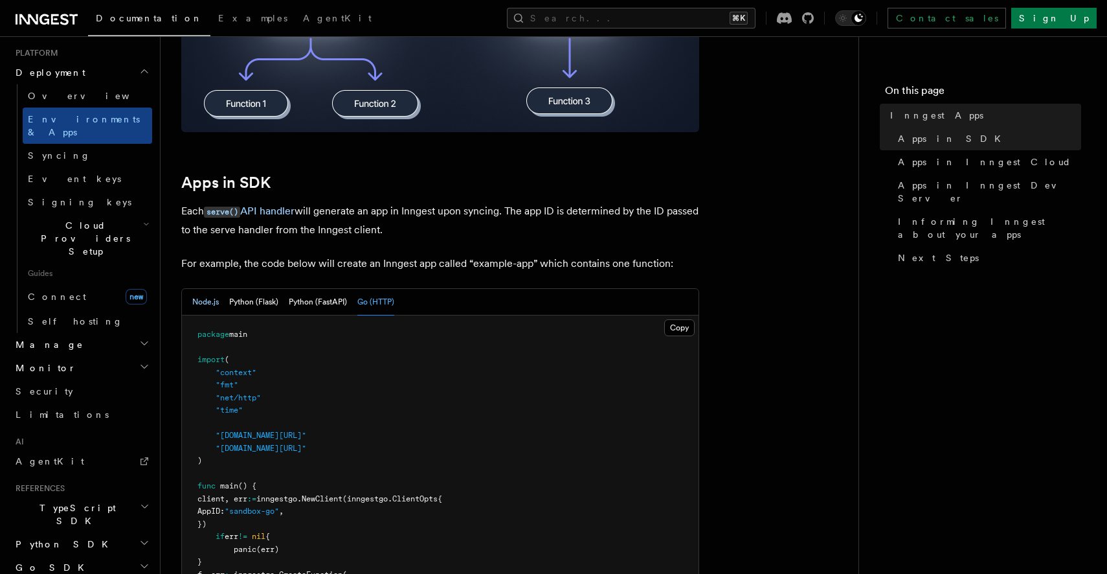
click at [206, 305] on button "Node.js" at bounding box center [205, 302] width 27 height 27
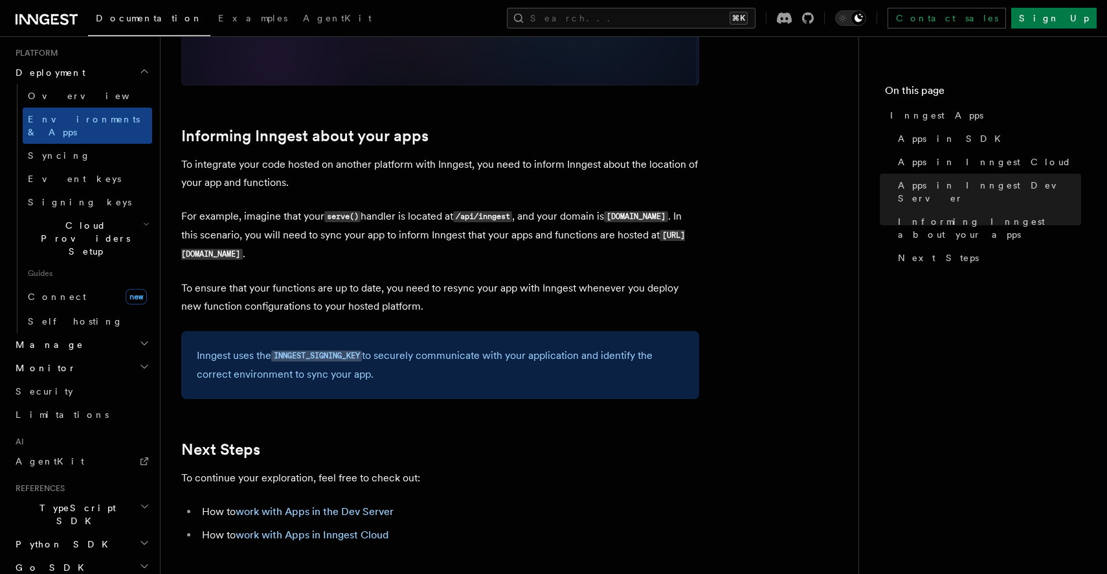
scroll to position [1920, 0]
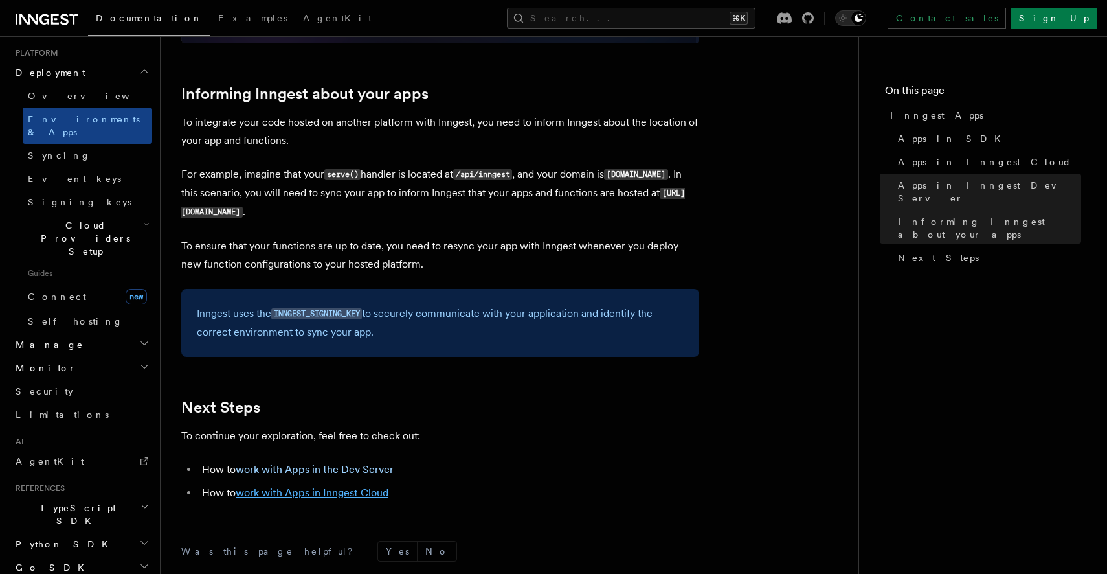
click at [348, 497] on link "work with Apps in Inngest Cloud" at bounding box center [312, 492] width 153 height 12
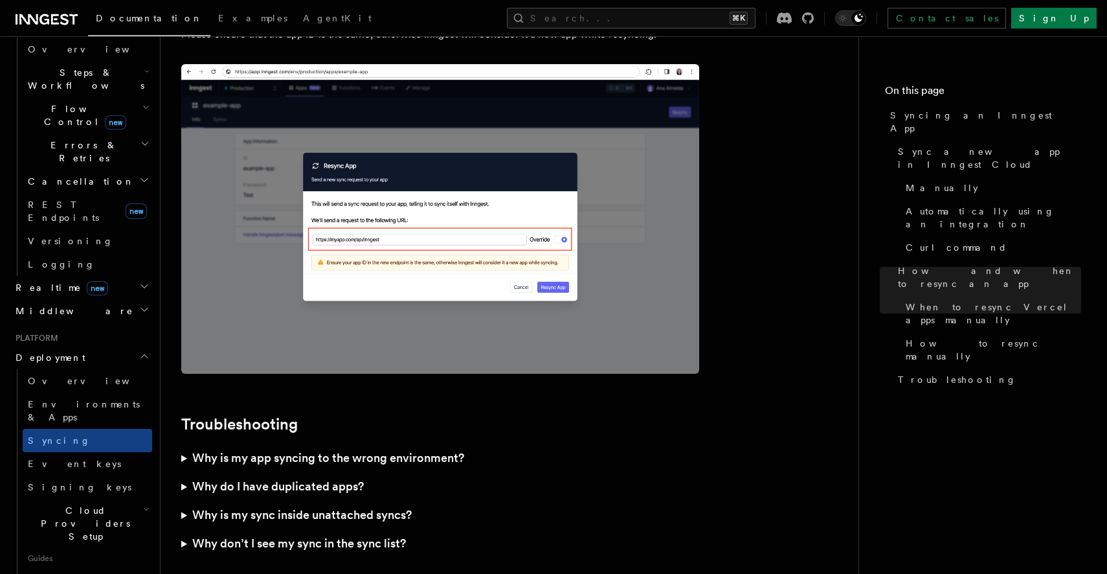
scroll to position [433, 0]
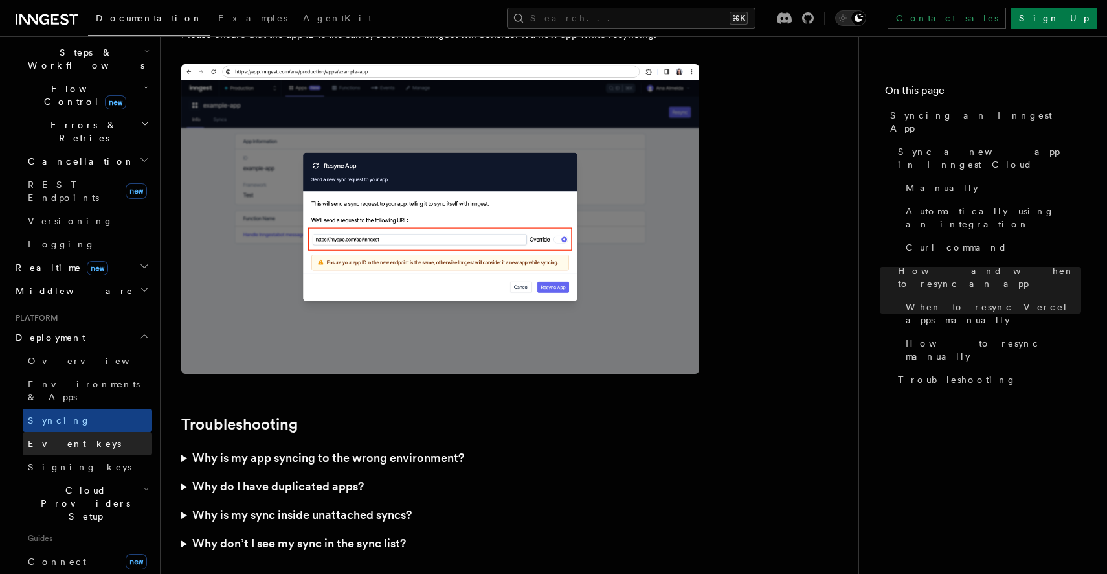
click at [101, 432] on link "Event keys" at bounding box center [88, 443] width 130 height 23
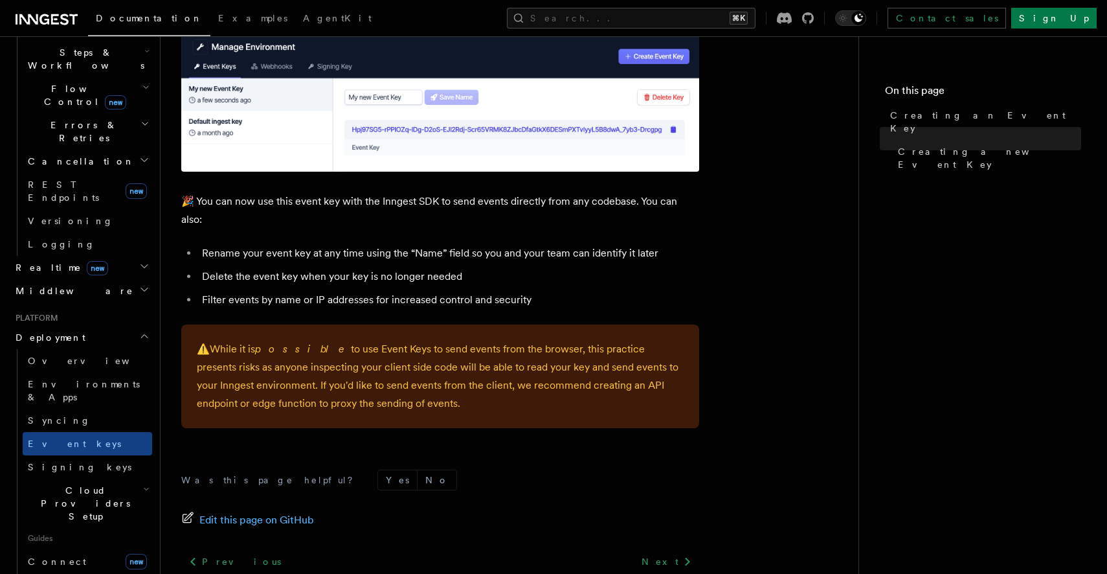
scroll to position [802, 0]
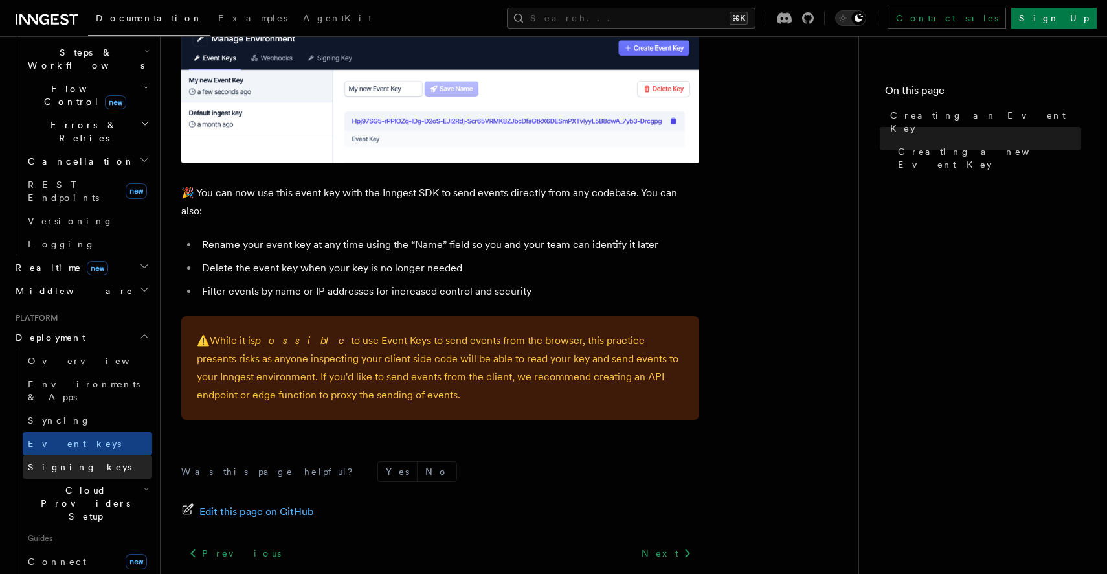
click at [71, 462] on span "Signing keys" at bounding box center [80, 467] width 104 height 10
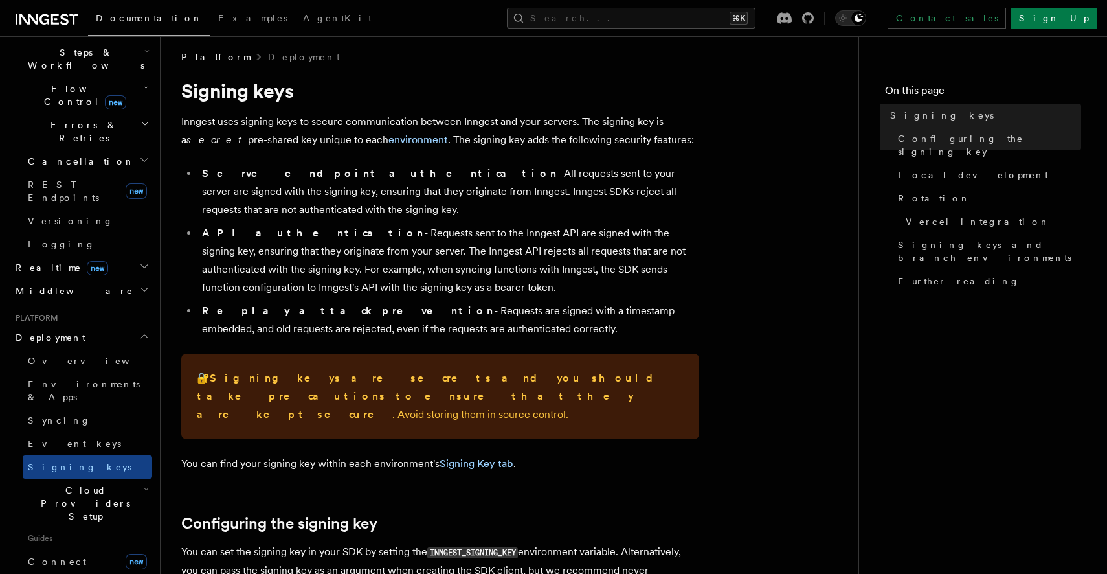
scroll to position [5, 0]
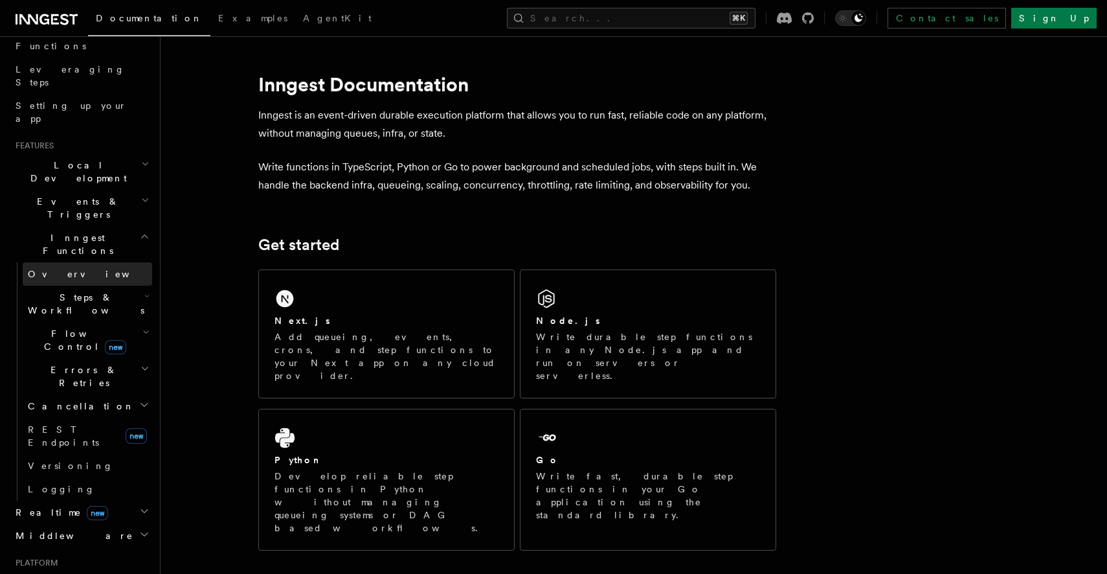
scroll to position [187, 0]
